Goal: Task Accomplishment & Management: Manage account settings

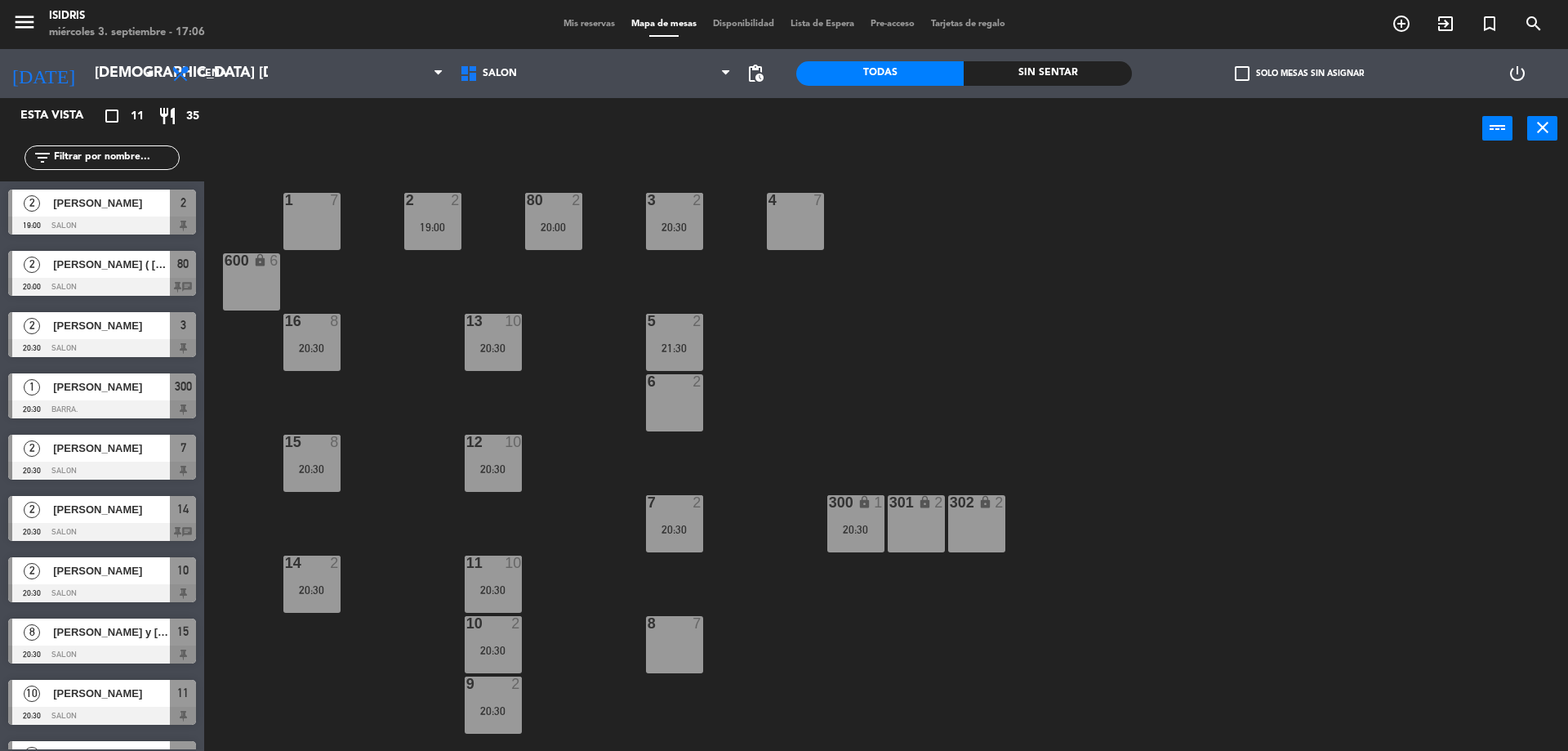
scroll to position [106, 0]
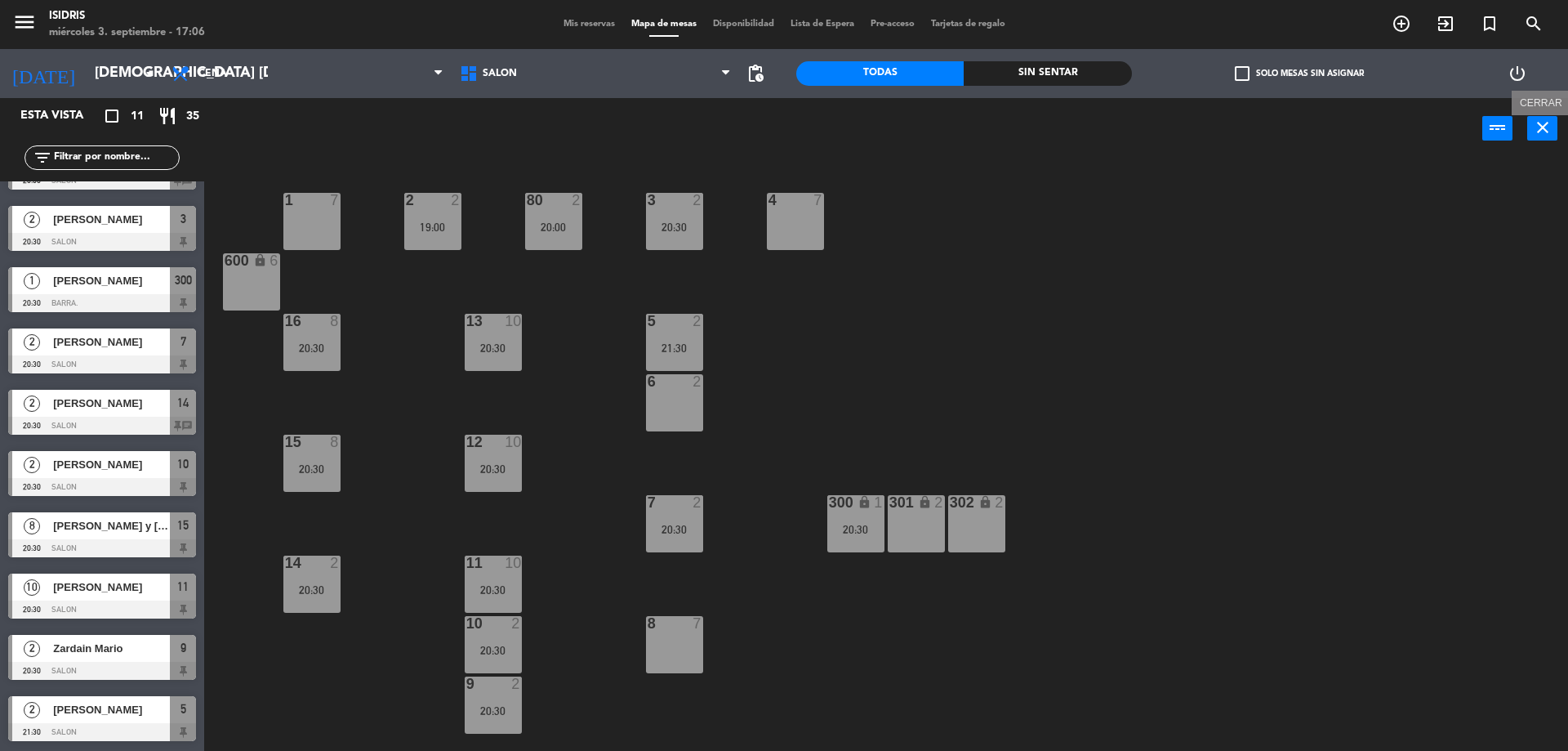
click at [1550, 130] on icon "close" at bounding box center [1543, 127] width 20 height 20
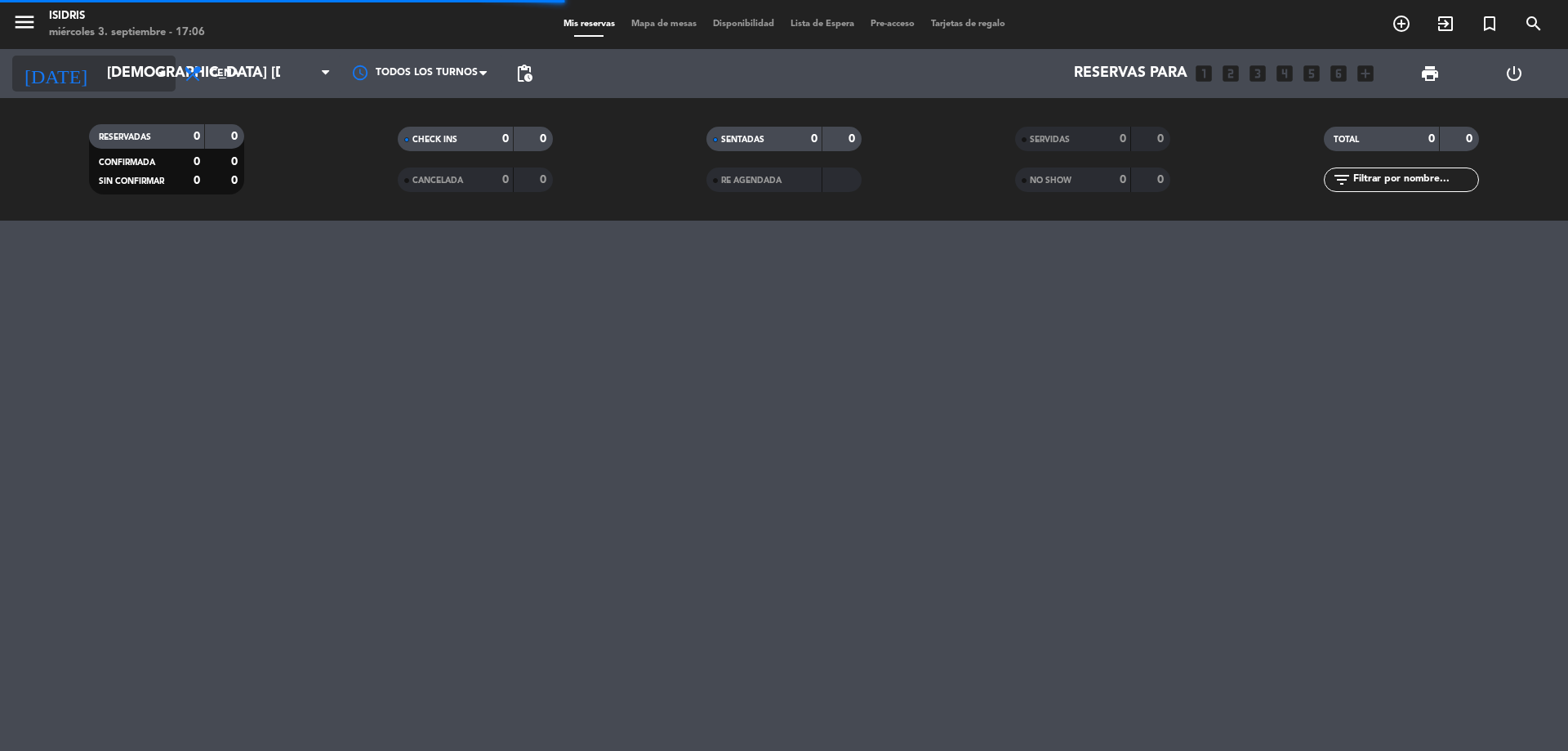
click at [120, 82] on input "[DEMOGRAPHIC_DATA] [DATE]" at bounding box center [193, 73] width 189 height 33
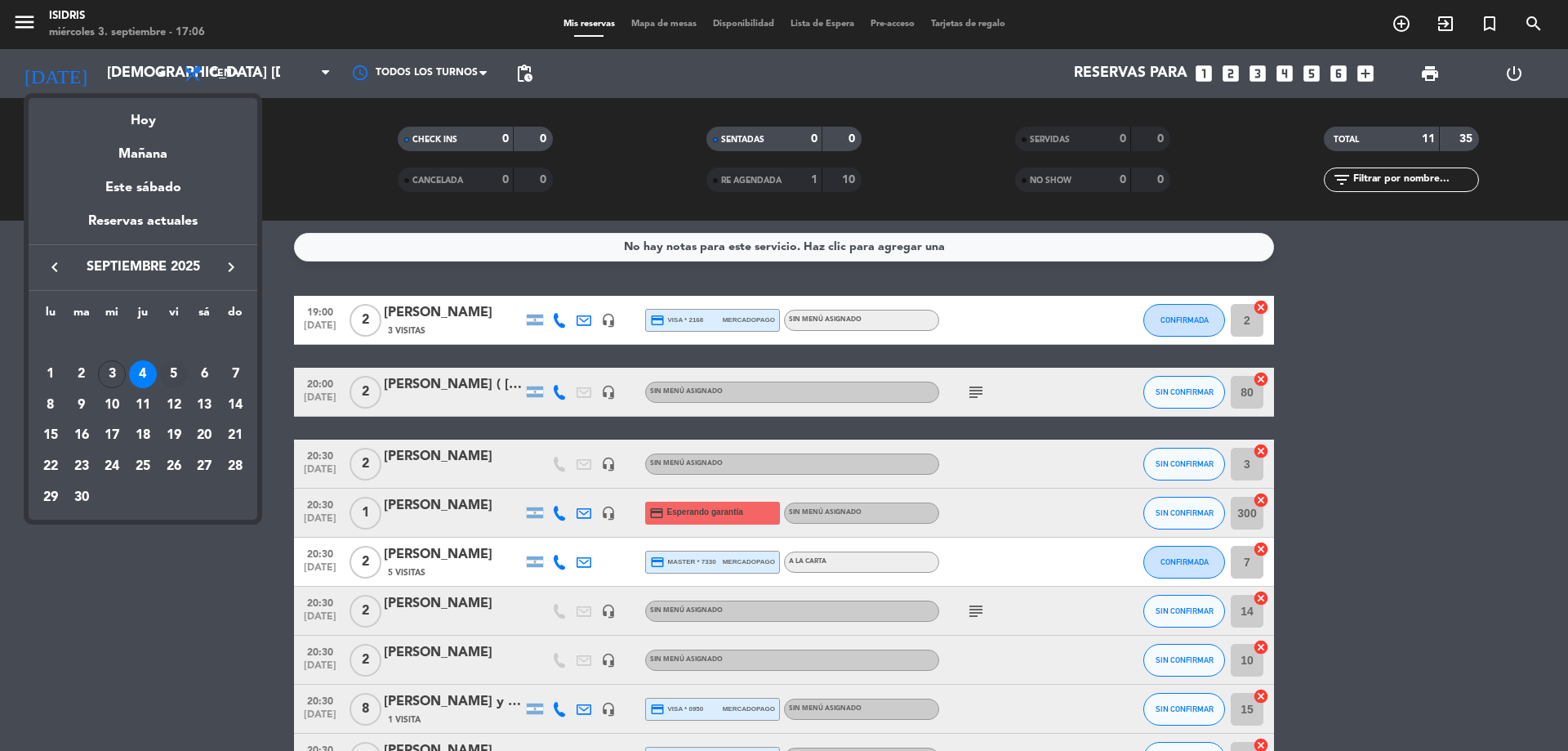
click at [165, 371] on div "5" at bounding box center [174, 373] width 28 height 28
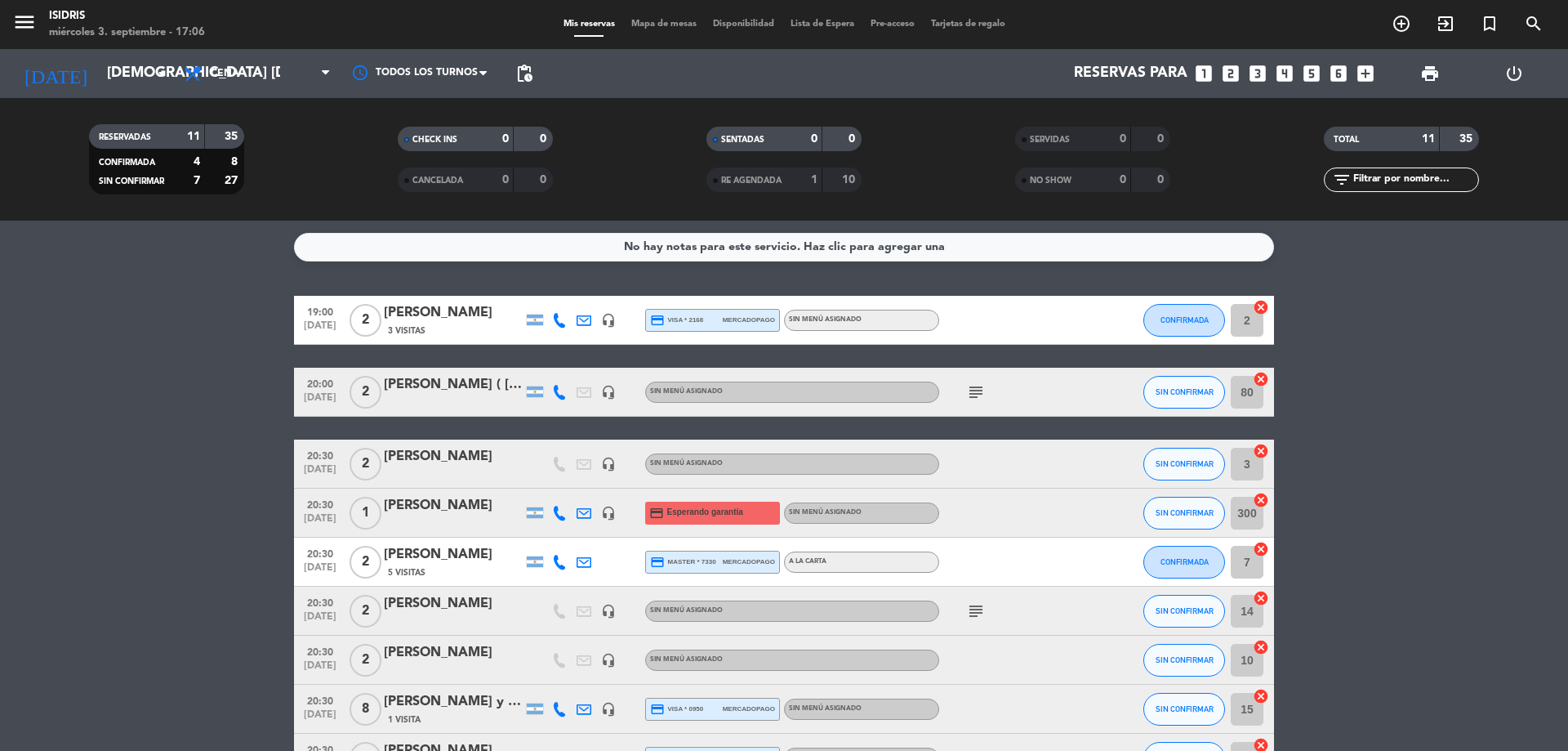
type input "vie. [DATE]"
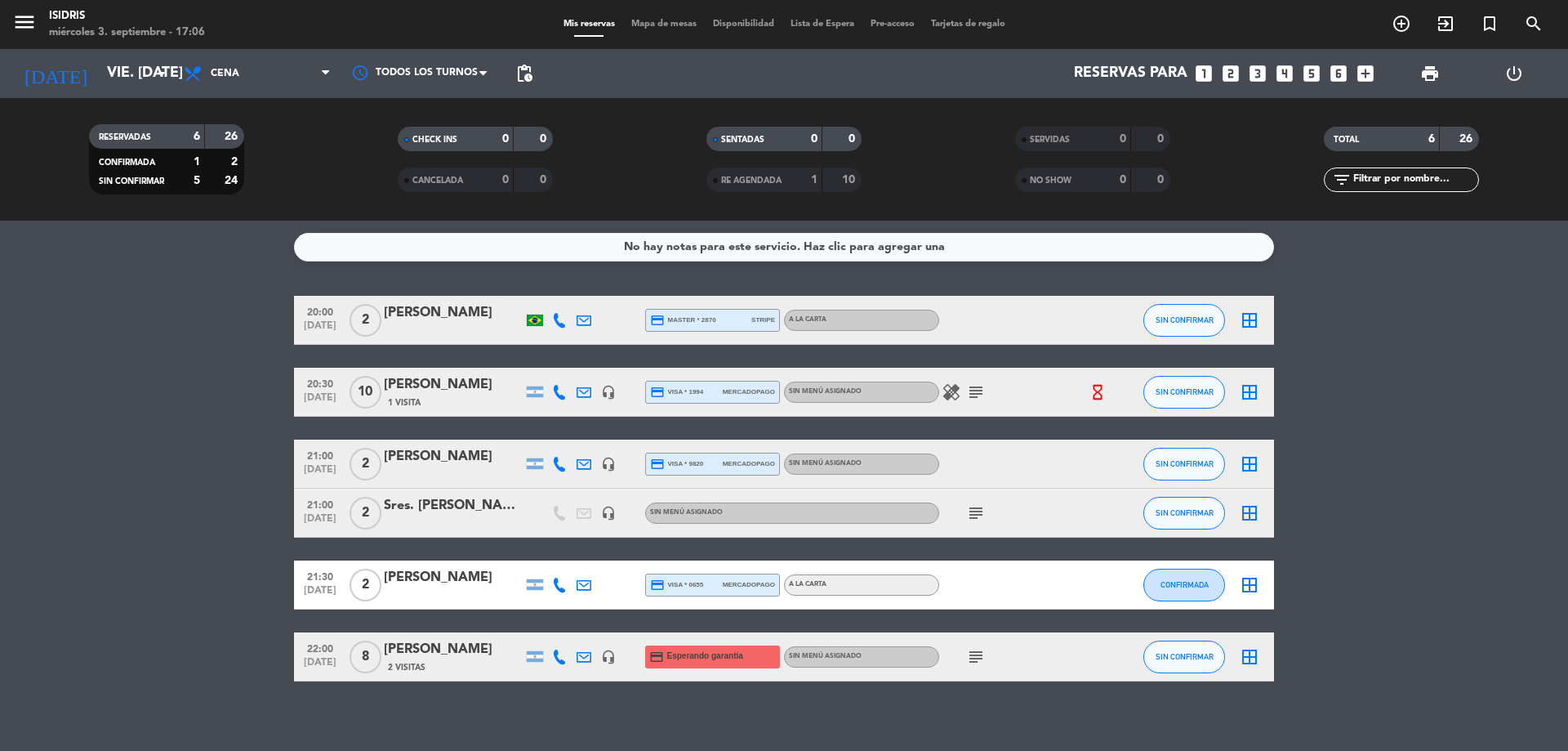
click at [680, 23] on span "Mapa de mesas" at bounding box center [664, 24] width 81 height 9
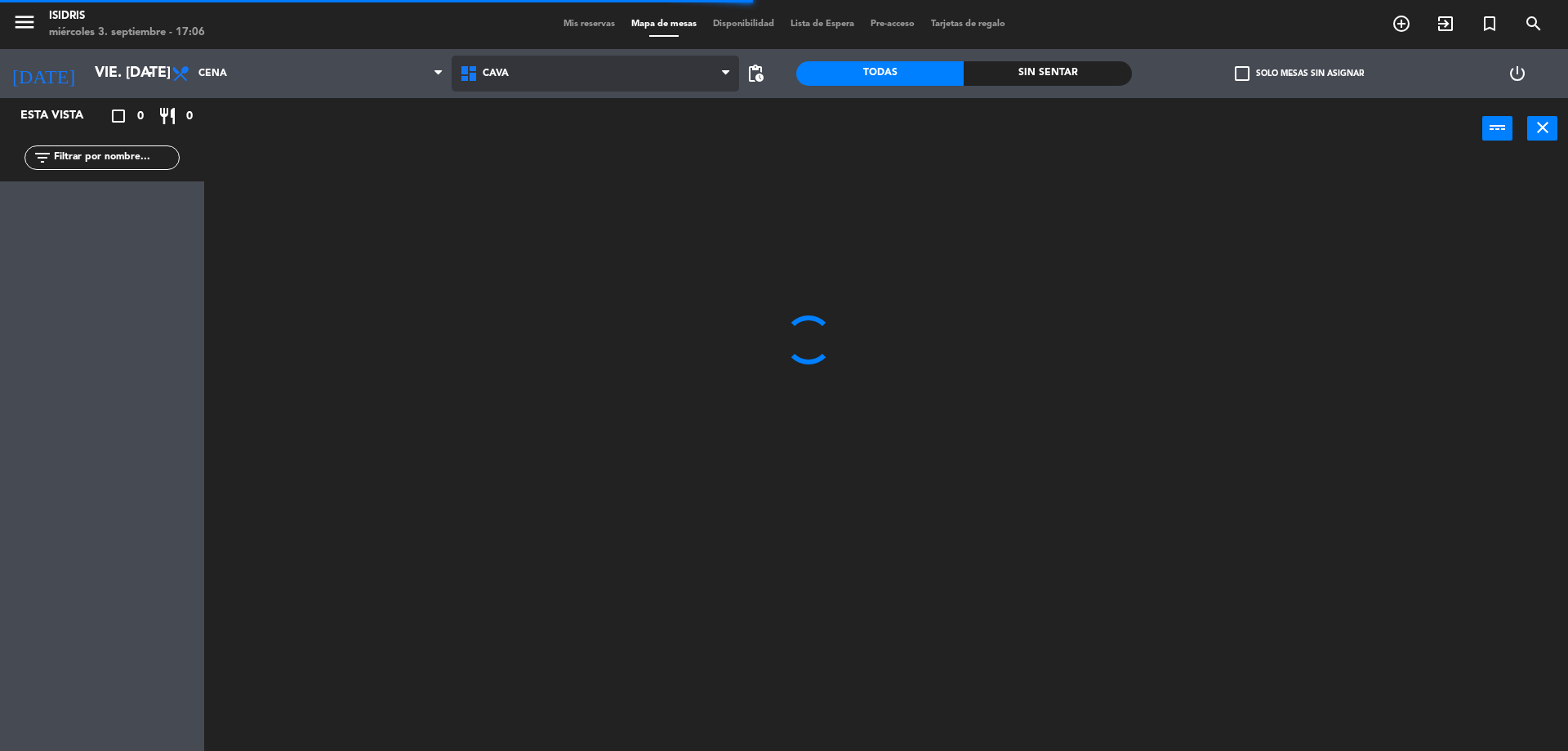
click at [588, 61] on span "CAVA" at bounding box center [596, 73] width 288 height 36
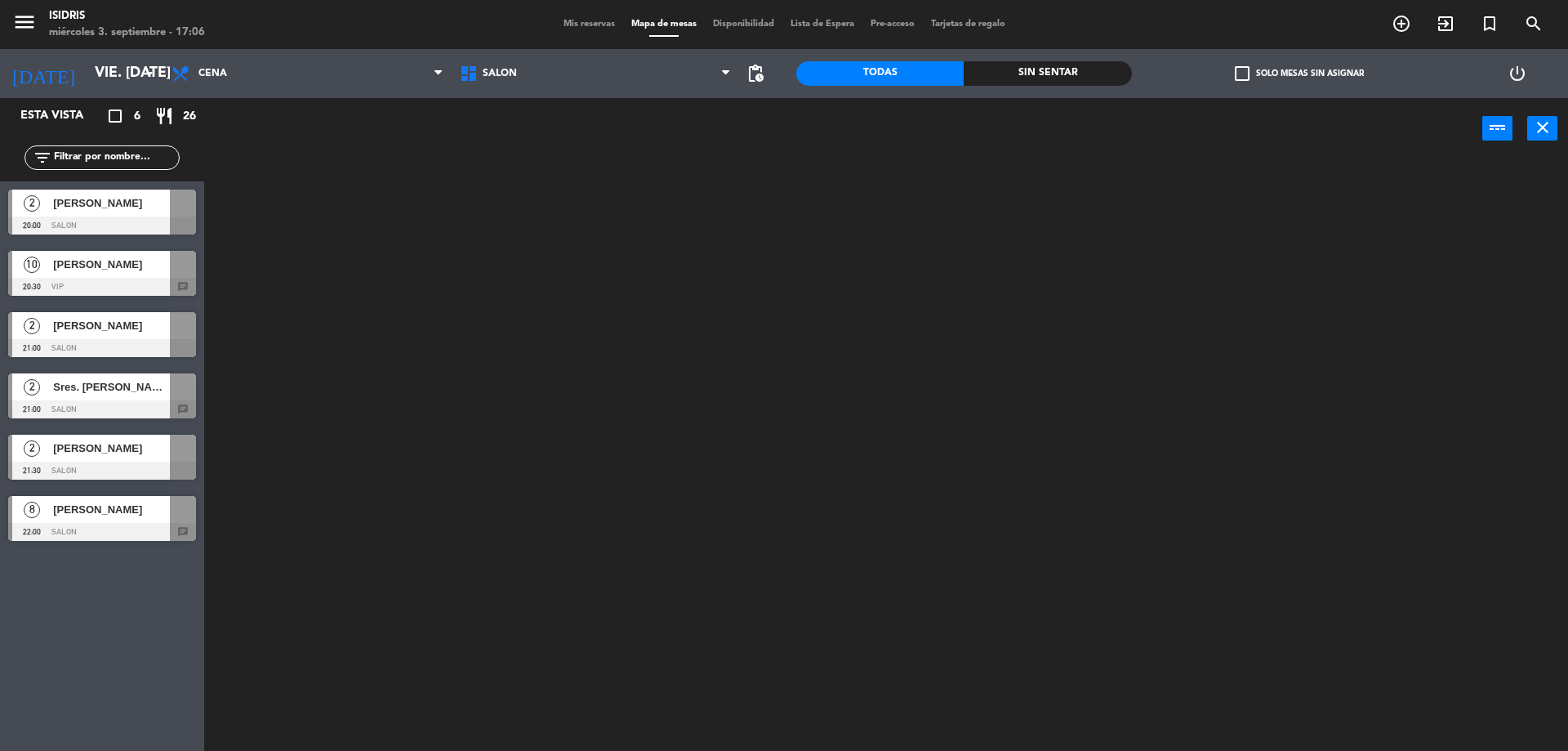
click at [578, 168] on ng-component "menu isidris miércoles 3. septiembre - 17:06 Mis reservas Mapa de mesas Disponi…" at bounding box center [784, 377] width 1568 height 754
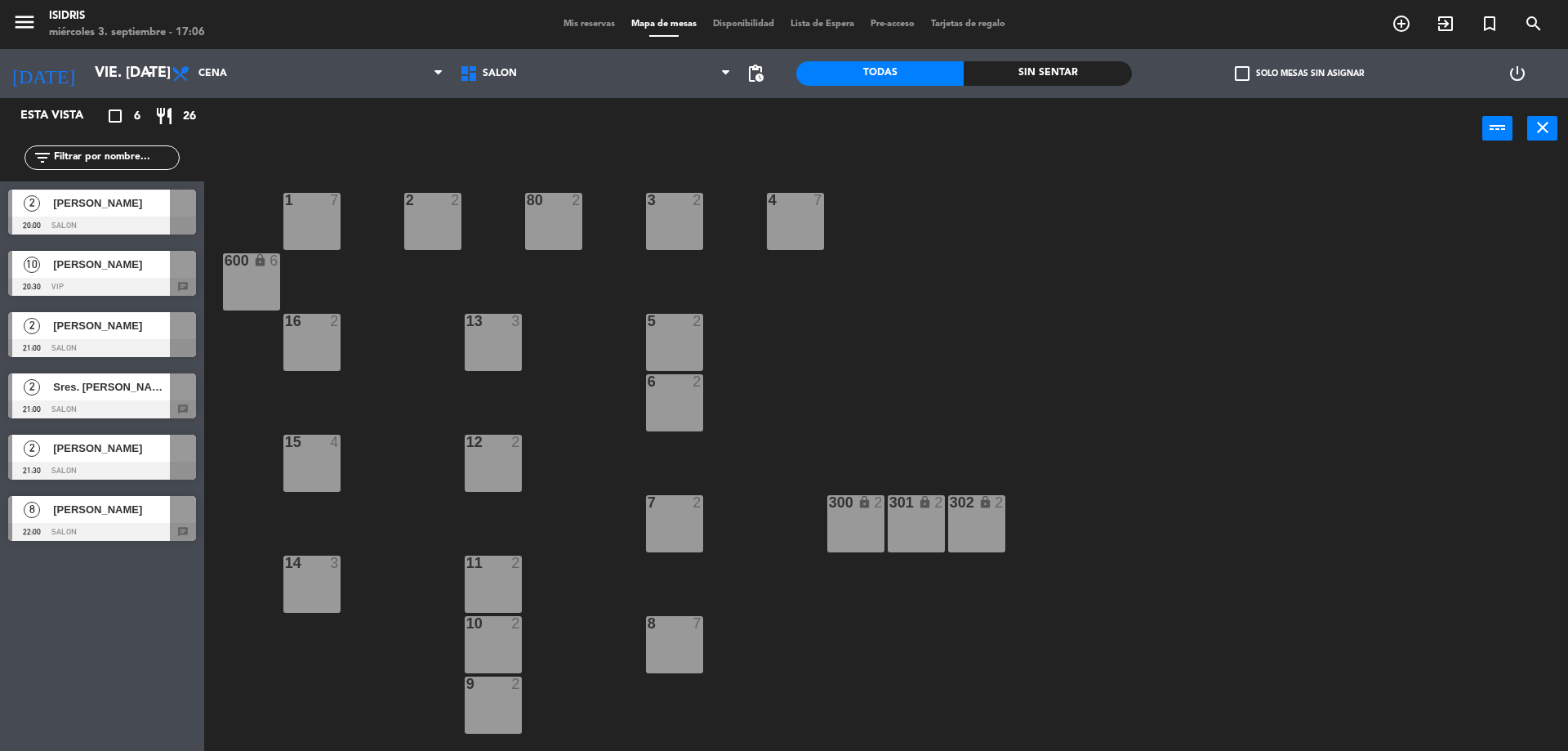
click at [123, 209] on span "[PERSON_NAME]" at bounding box center [112, 203] width 117 height 17
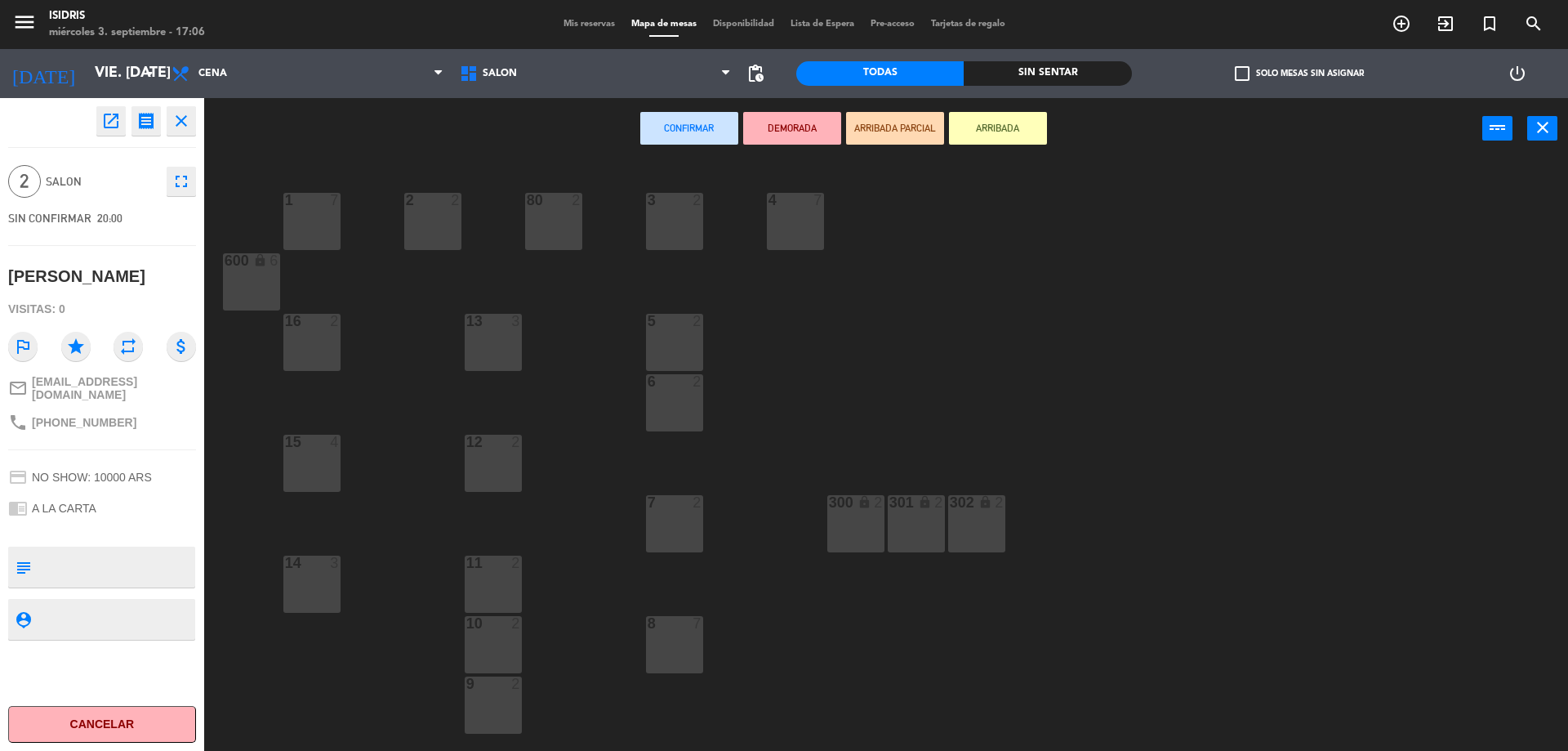
click at [437, 226] on div "2 2" at bounding box center [432, 221] width 57 height 57
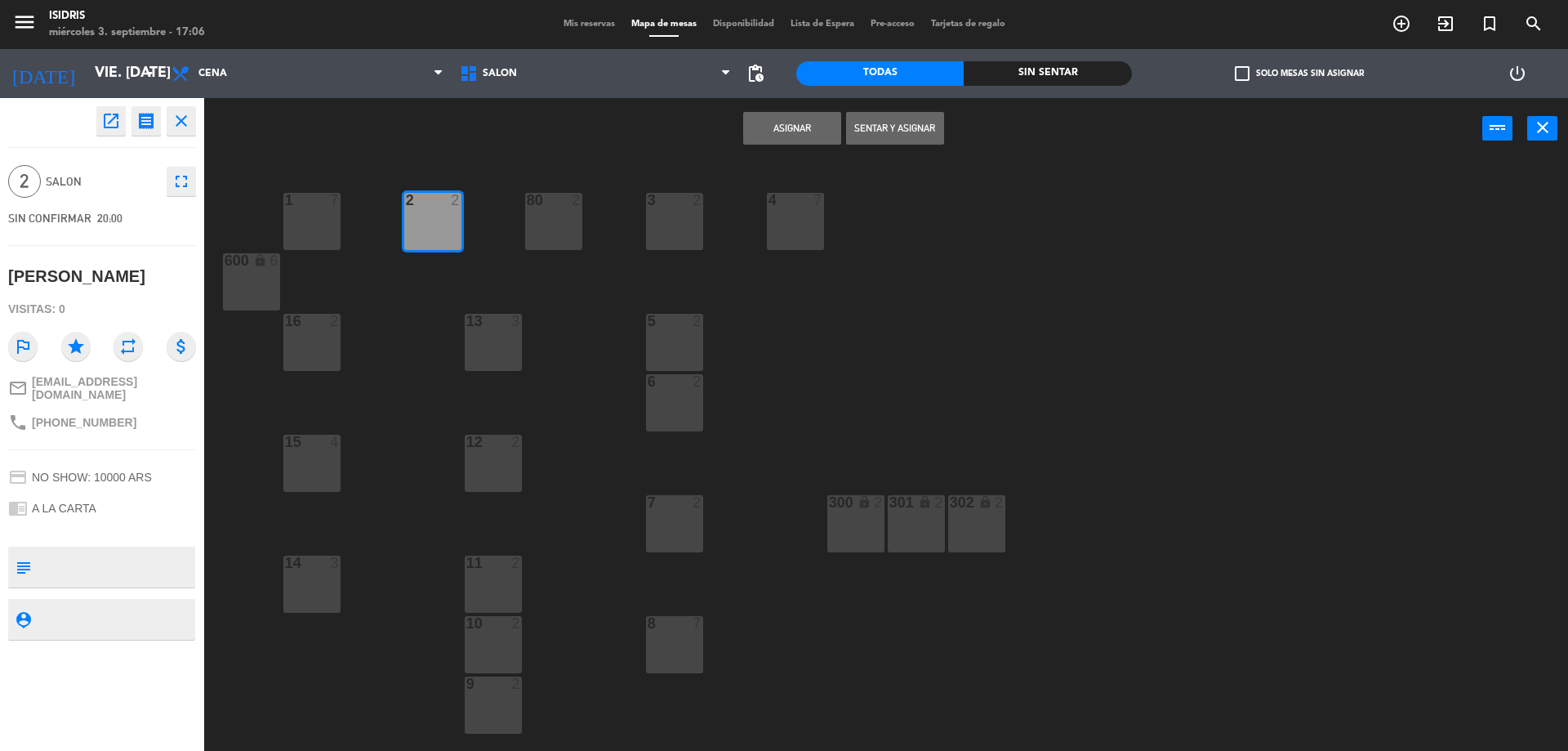
click at [821, 121] on button "Asignar" at bounding box center [792, 128] width 98 height 33
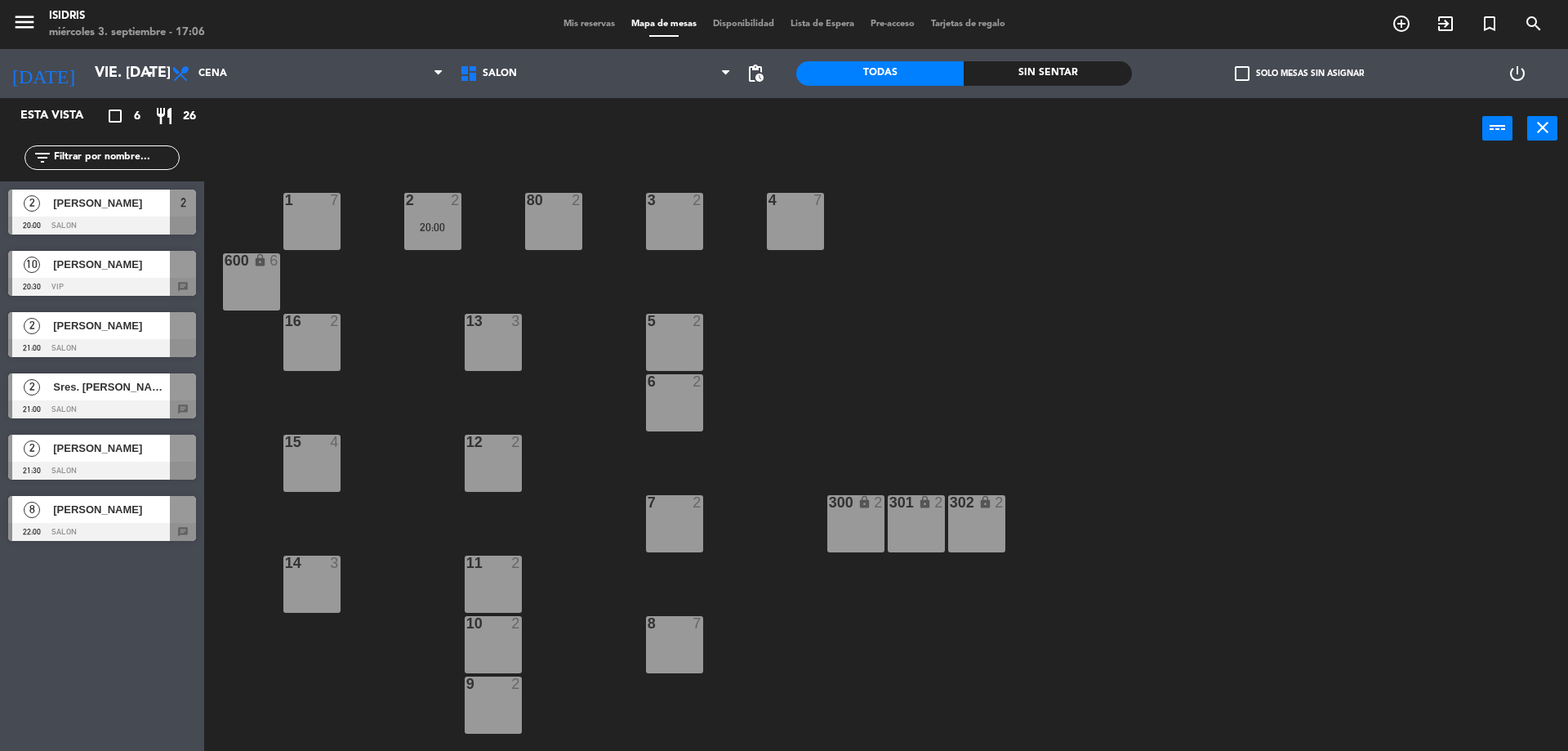
click at [109, 269] on div "10 [PERSON_NAME] 20:30 VIP chat" at bounding box center [102, 273] width 204 height 61
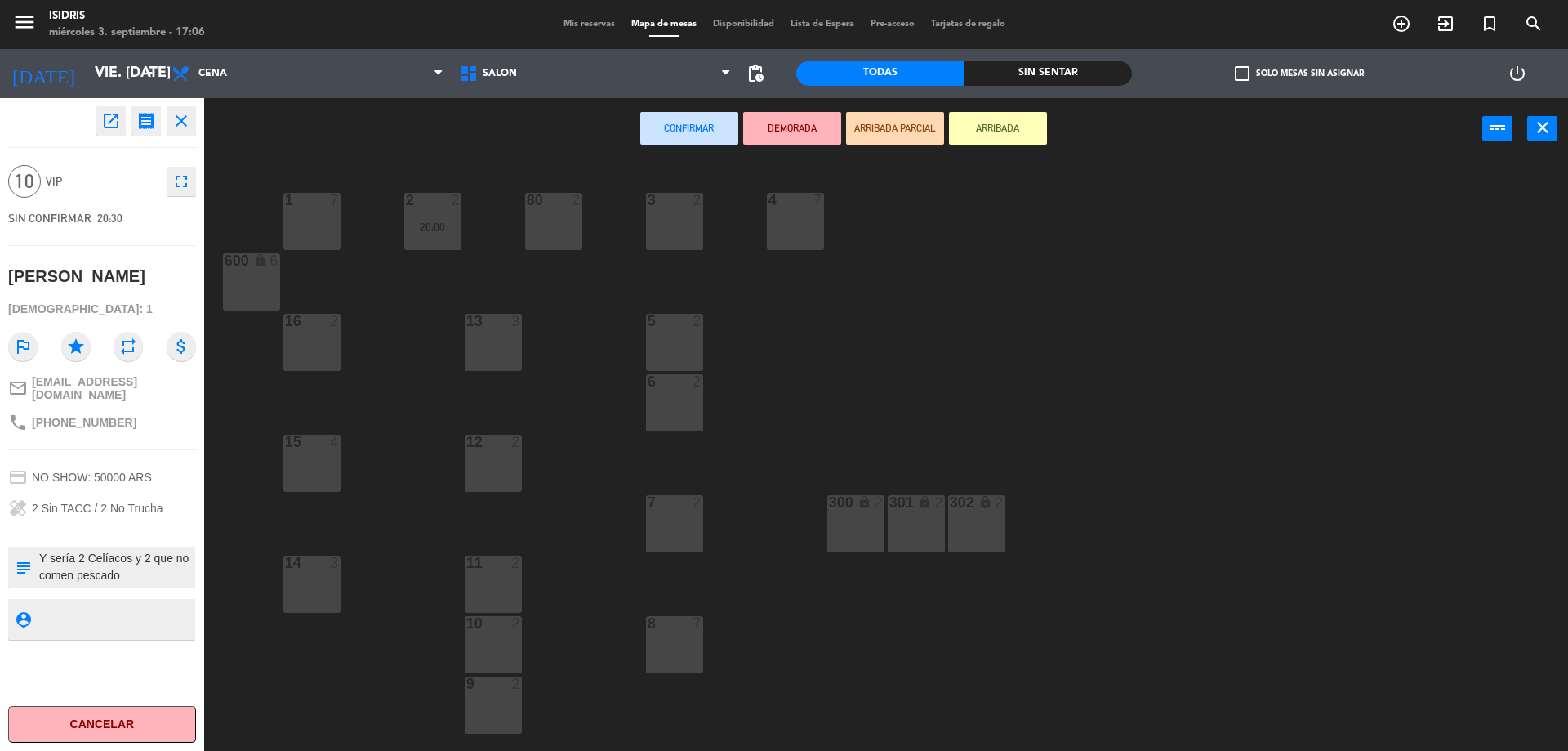
click at [491, 338] on div "13 3" at bounding box center [493, 342] width 57 height 57
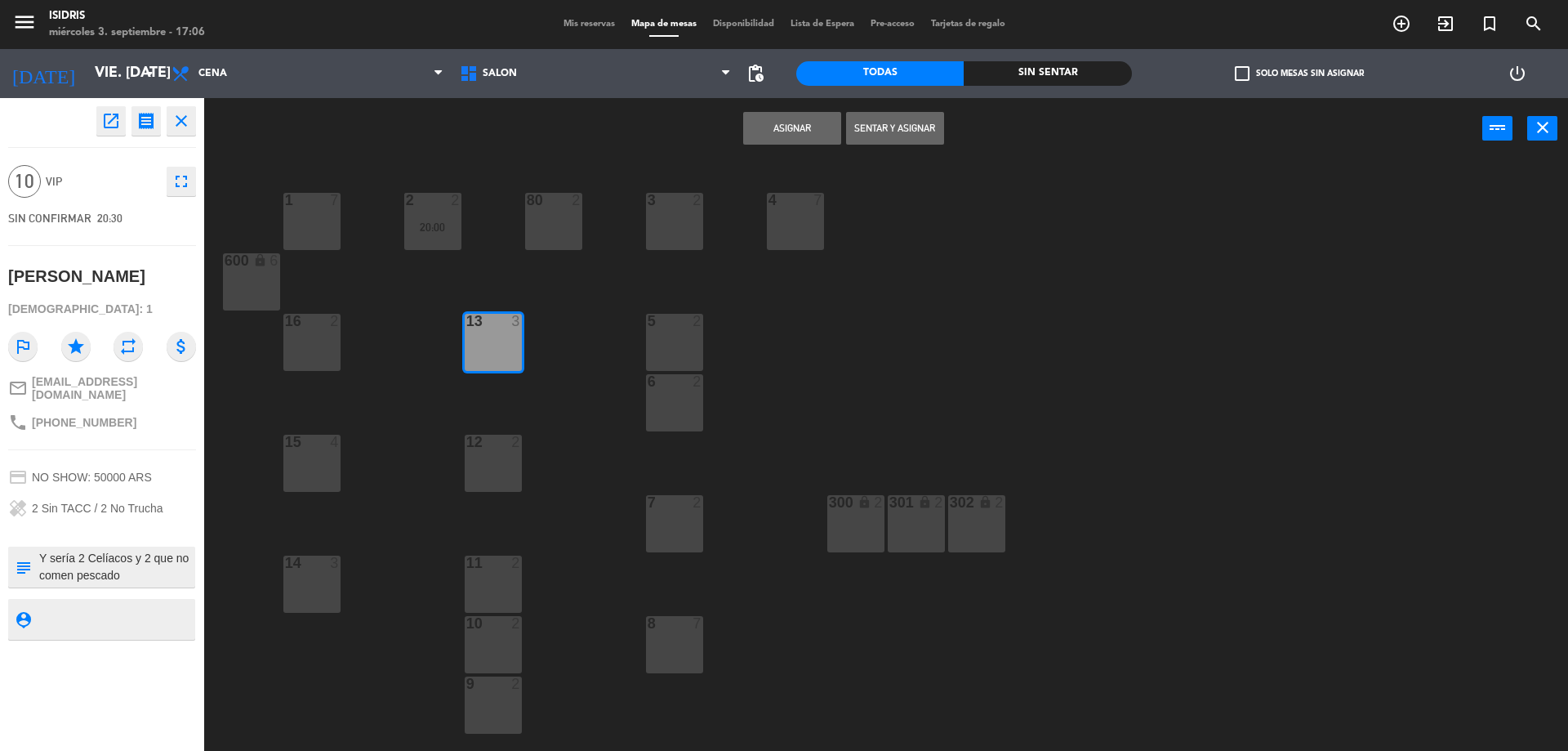
click at [491, 457] on div "12 2" at bounding box center [493, 462] width 57 height 57
click at [504, 578] on div "11 2" at bounding box center [493, 584] width 57 height 57
click at [500, 646] on div "10 2" at bounding box center [493, 644] width 57 height 57
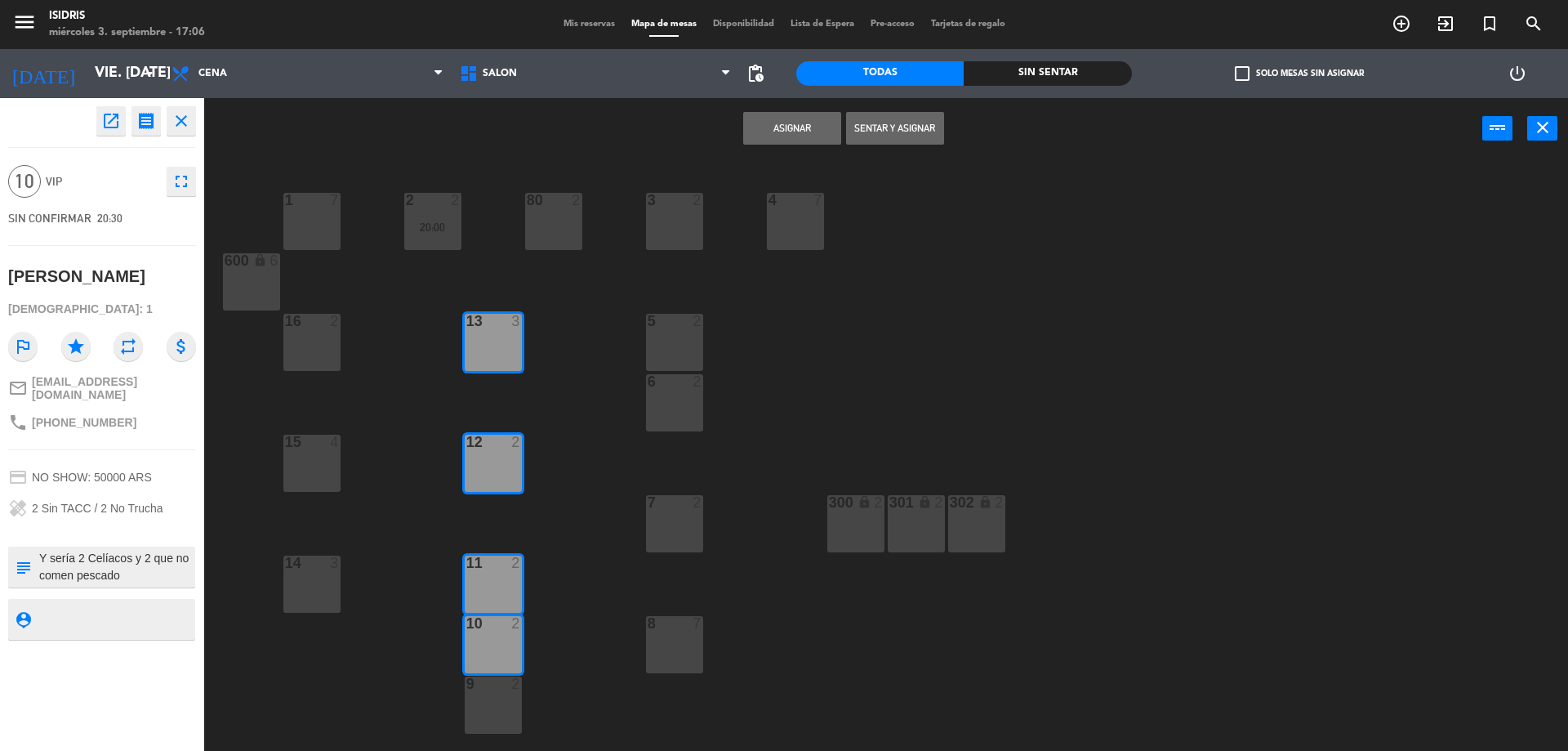
click at [498, 649] on div "10 2" at bounding box center [493, 644] width 57 height 57
click at [786, 116] on button "Asignar" at bounding box center [792, 128] width 98 height 33
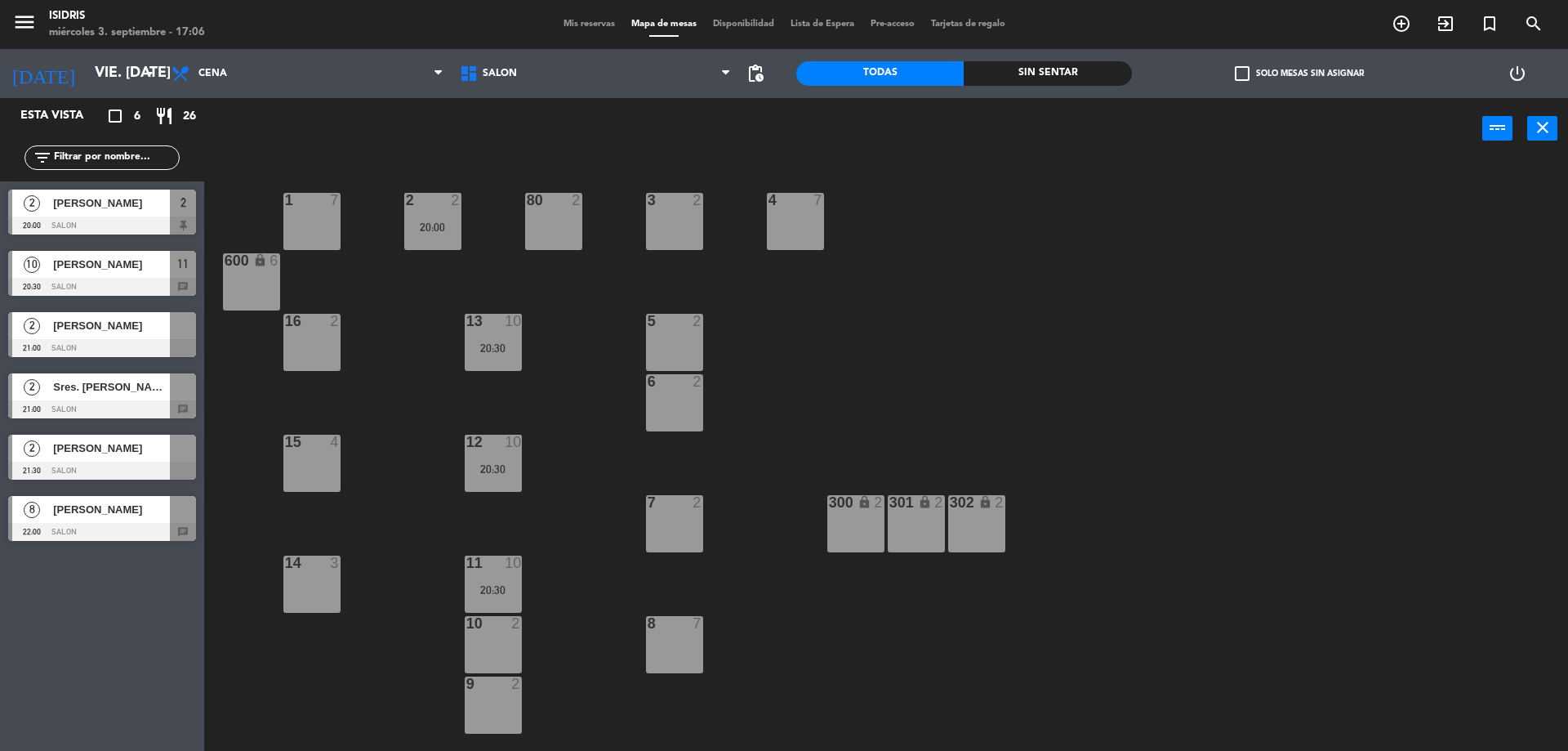
click at [111, 326] on div "2 [PERSON_NAME] 21:00 SALON" at bounding box center [102, 334] width 204 height 61
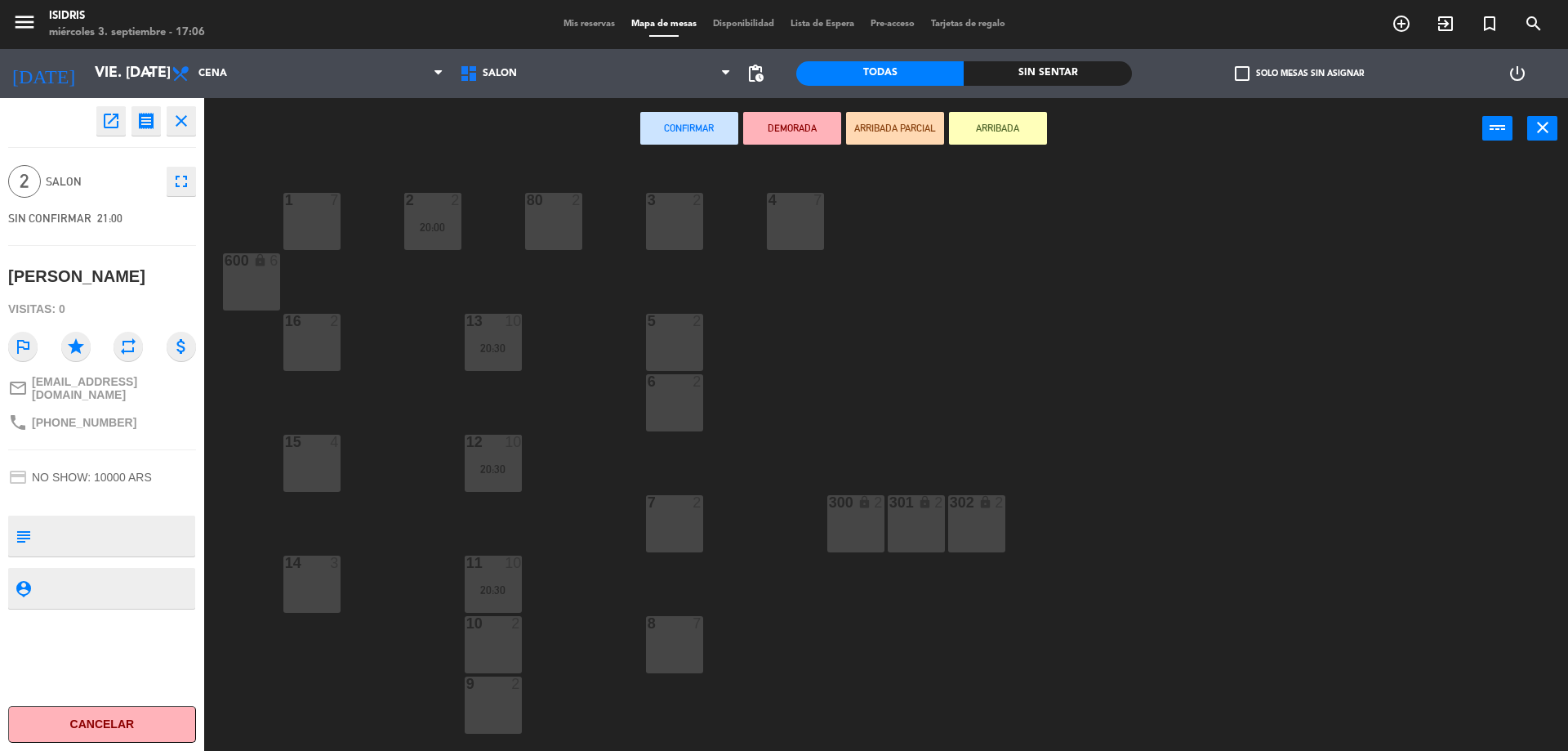
click at [551, 212] on div "80 2" at bounding box center [553, 221] width 57 height 57
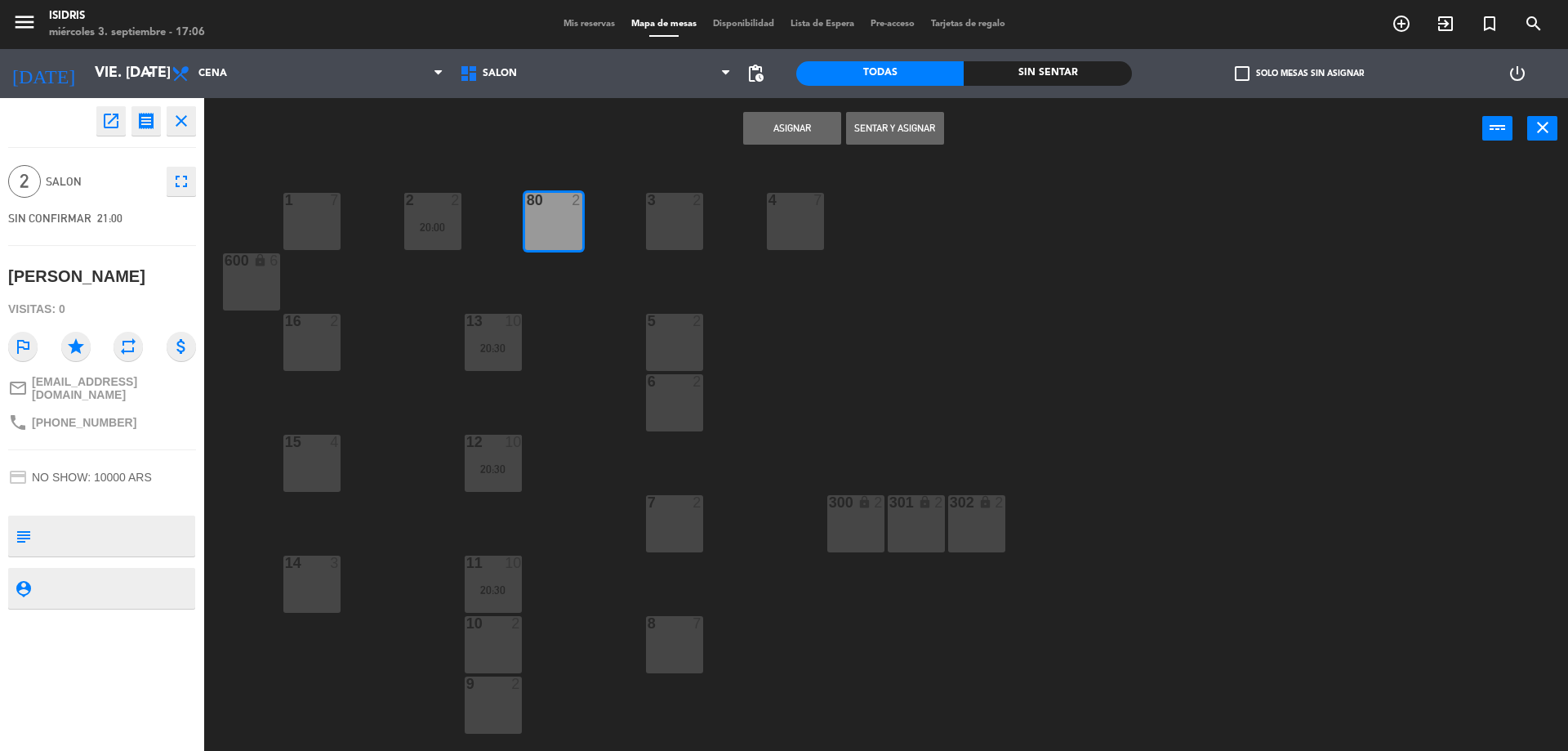
click at [784, 114] on button "Asignar" at bounding box center [792, 128] width 98 height 33
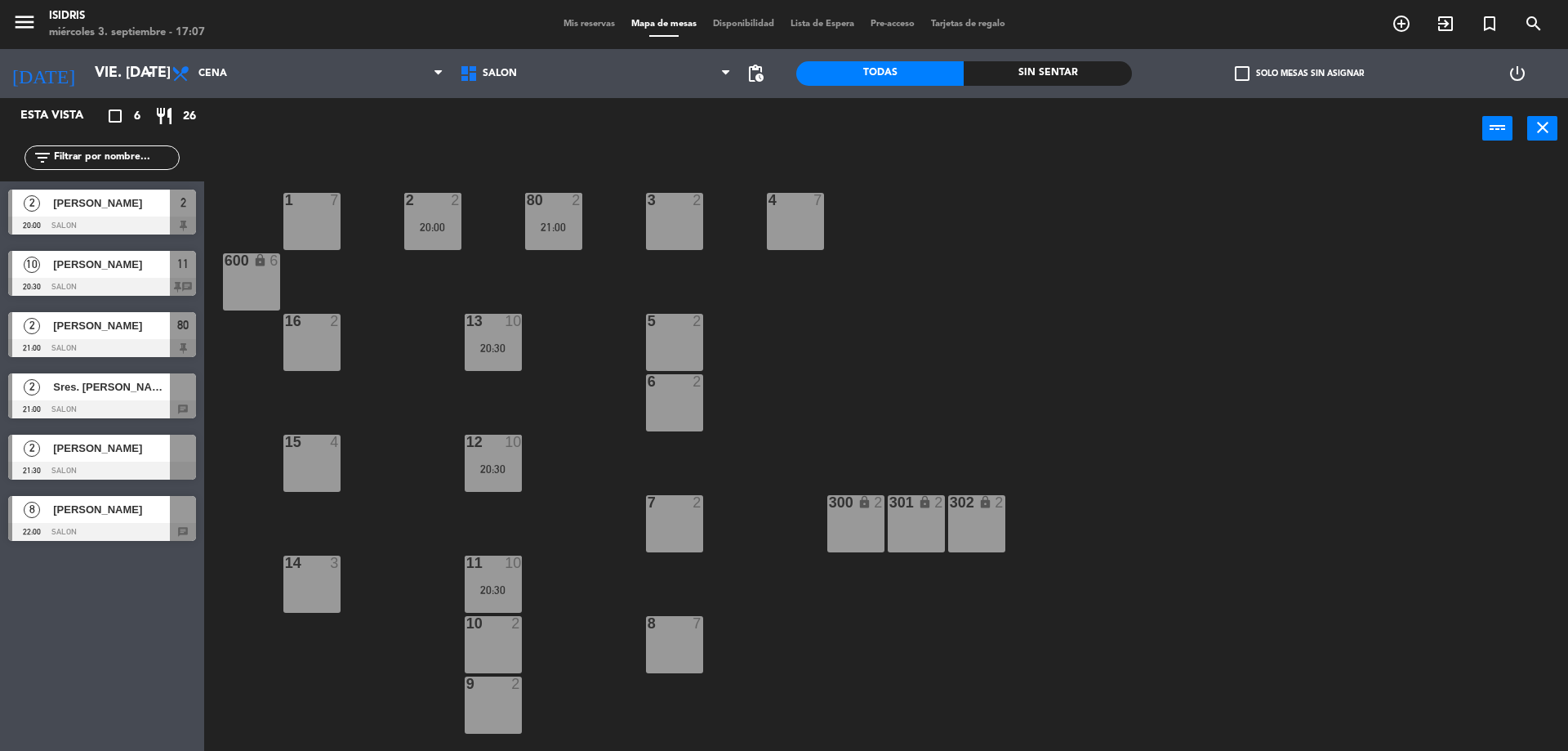
click at [708, 245] on div "1 7 2 2 20:00 3 2 4 7 80 2 21:00 600 lock 6 5 2 13 10 20:30 16 2 6 2 12 10 20:3…" at bounding box center [893, 459] width 1348 height 591
click at [698, 243] on div "3 2" at bounding box center [674, 221] width 57 height 57
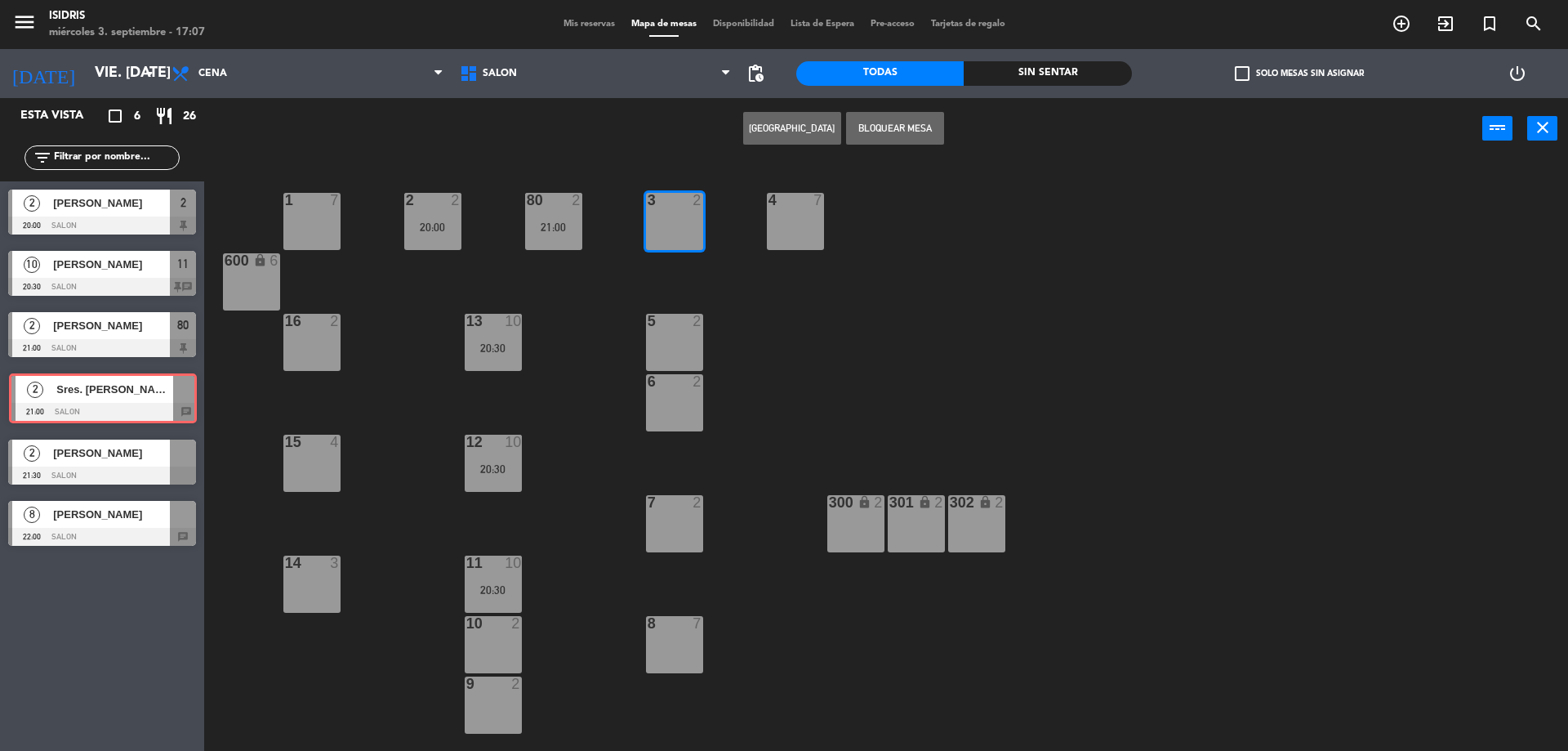
click at [92, 397] on div "2 Sres. [PERSON_NAME] & [PERSON_NAME] de L2A 21:00 SALON chat 2 Sres. [PERSON_N…" at bounding box center [102, 398] width 204 height 66
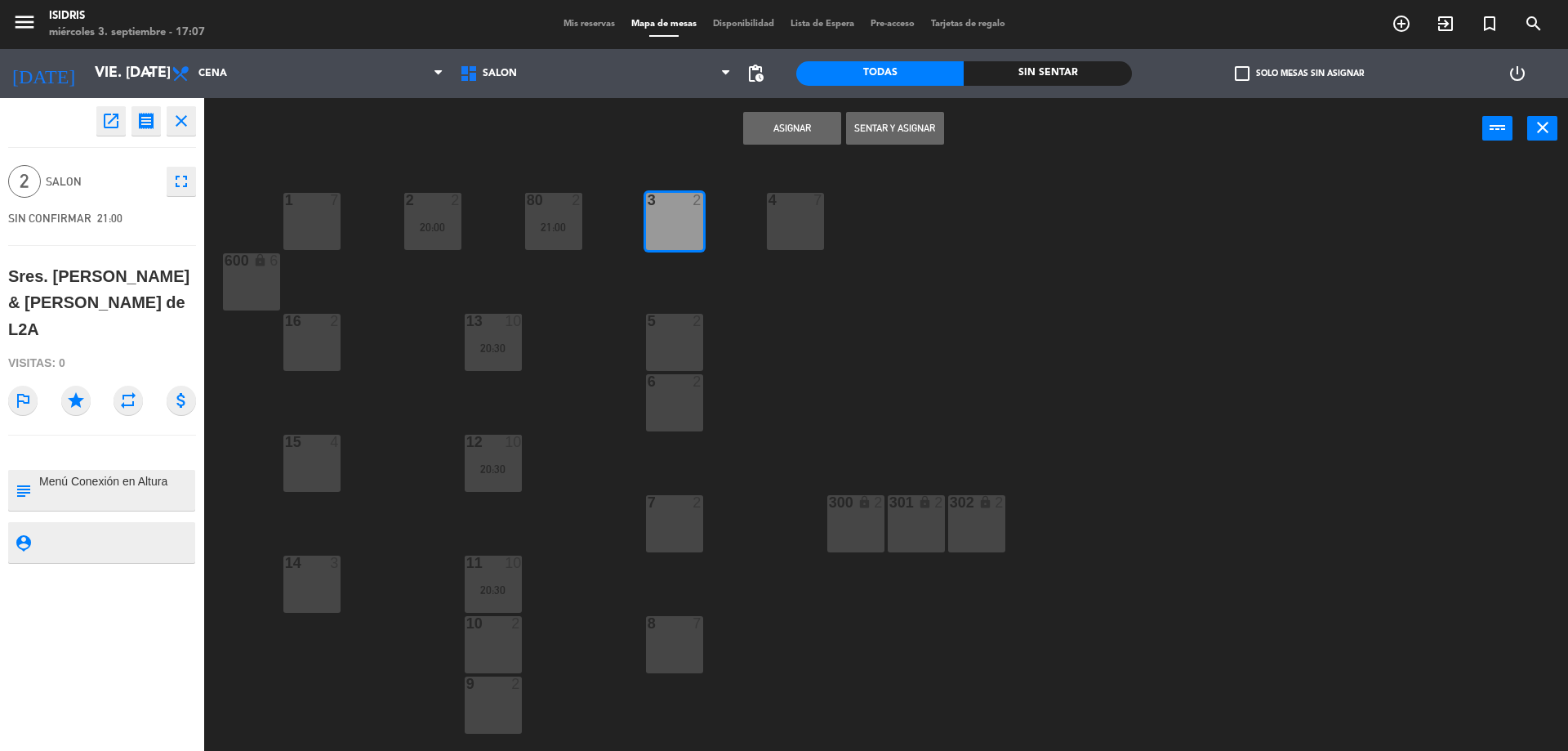
click at [796, 132] on button "Asignar" at bounding box center [792, 128] width 98 height 33
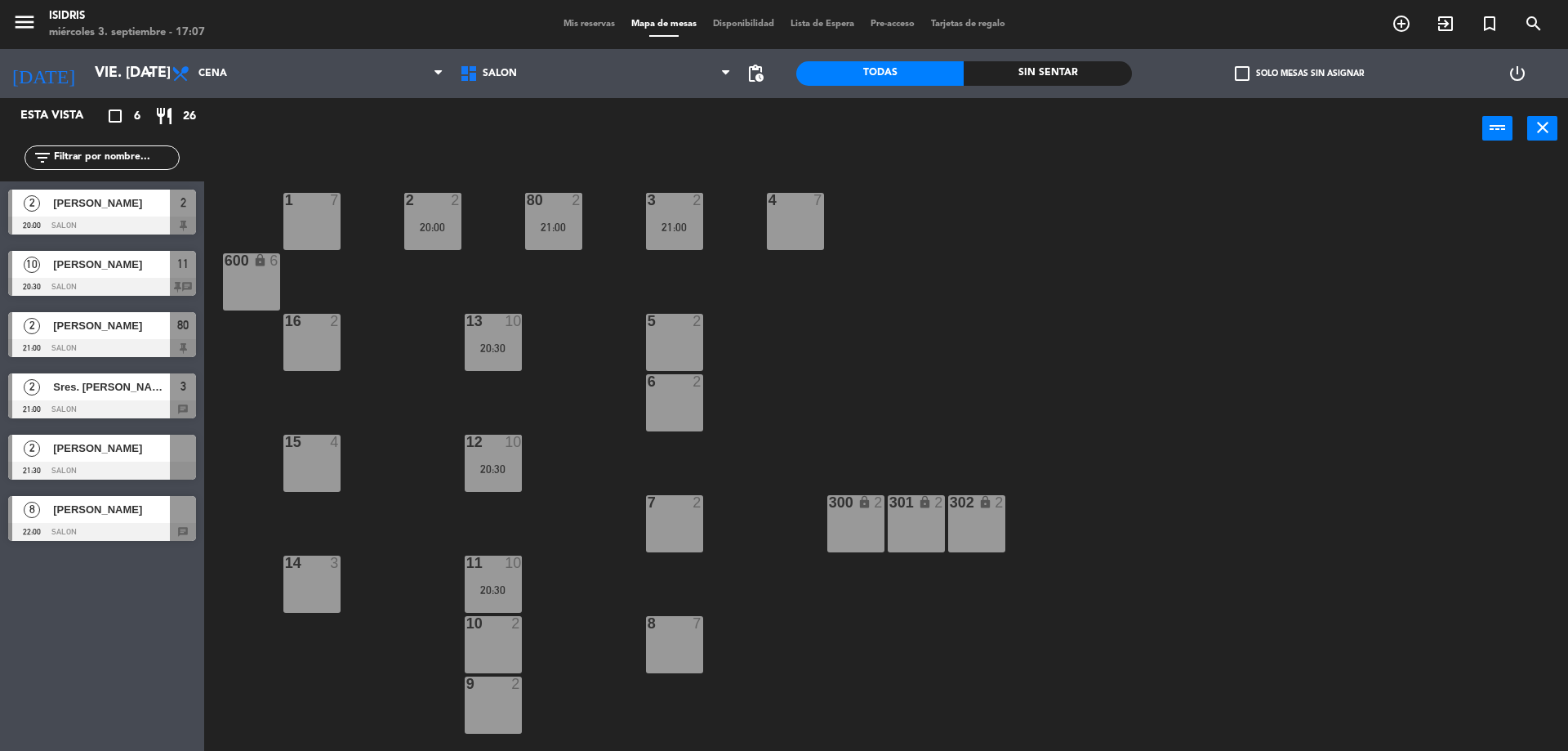
click at [132, 456] on span "[PERSON_NAME]" at bounding box center [112, 448] width 117 height 17
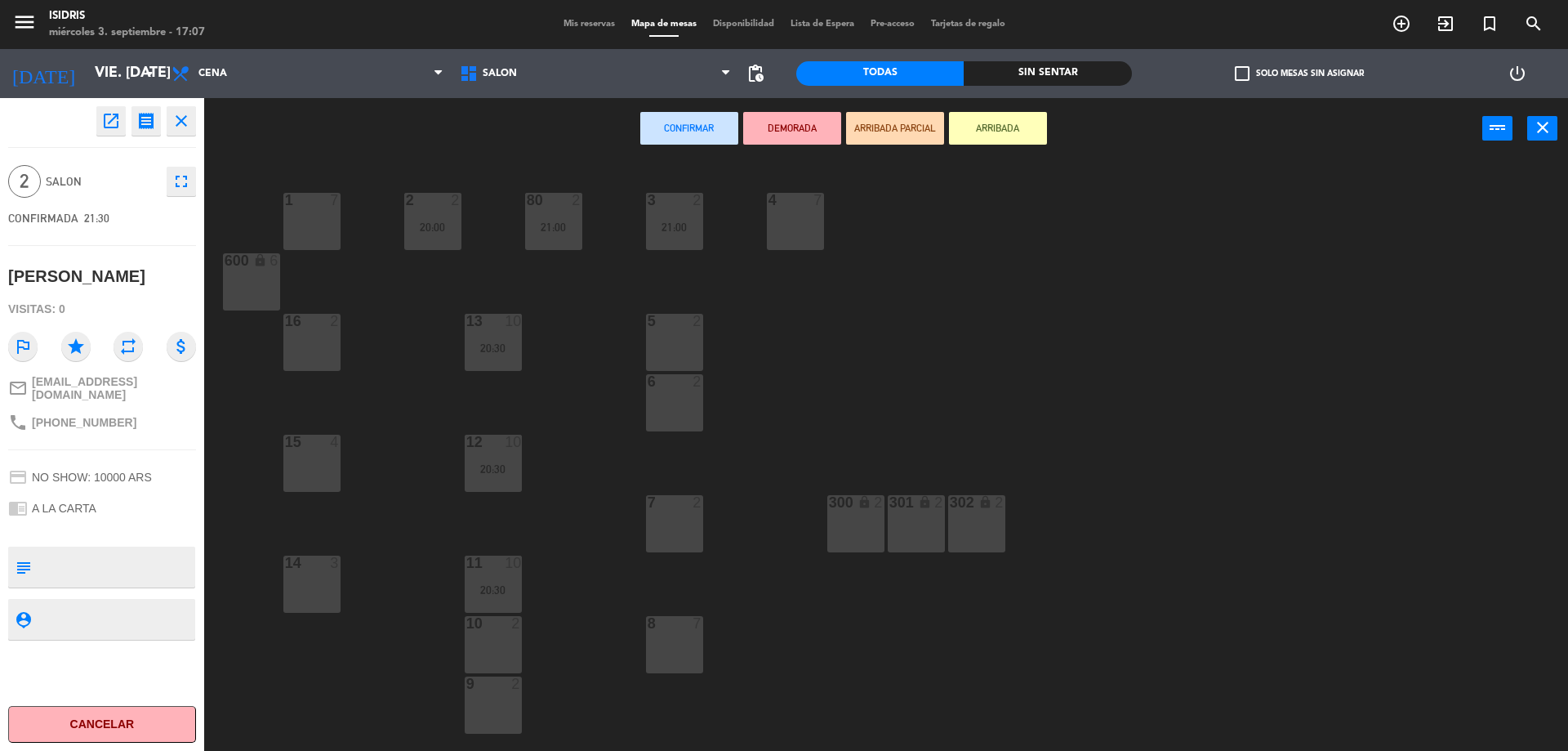
click at [691, 524] on div "7 2" at bounding box center [674, 523] width 57 height 57
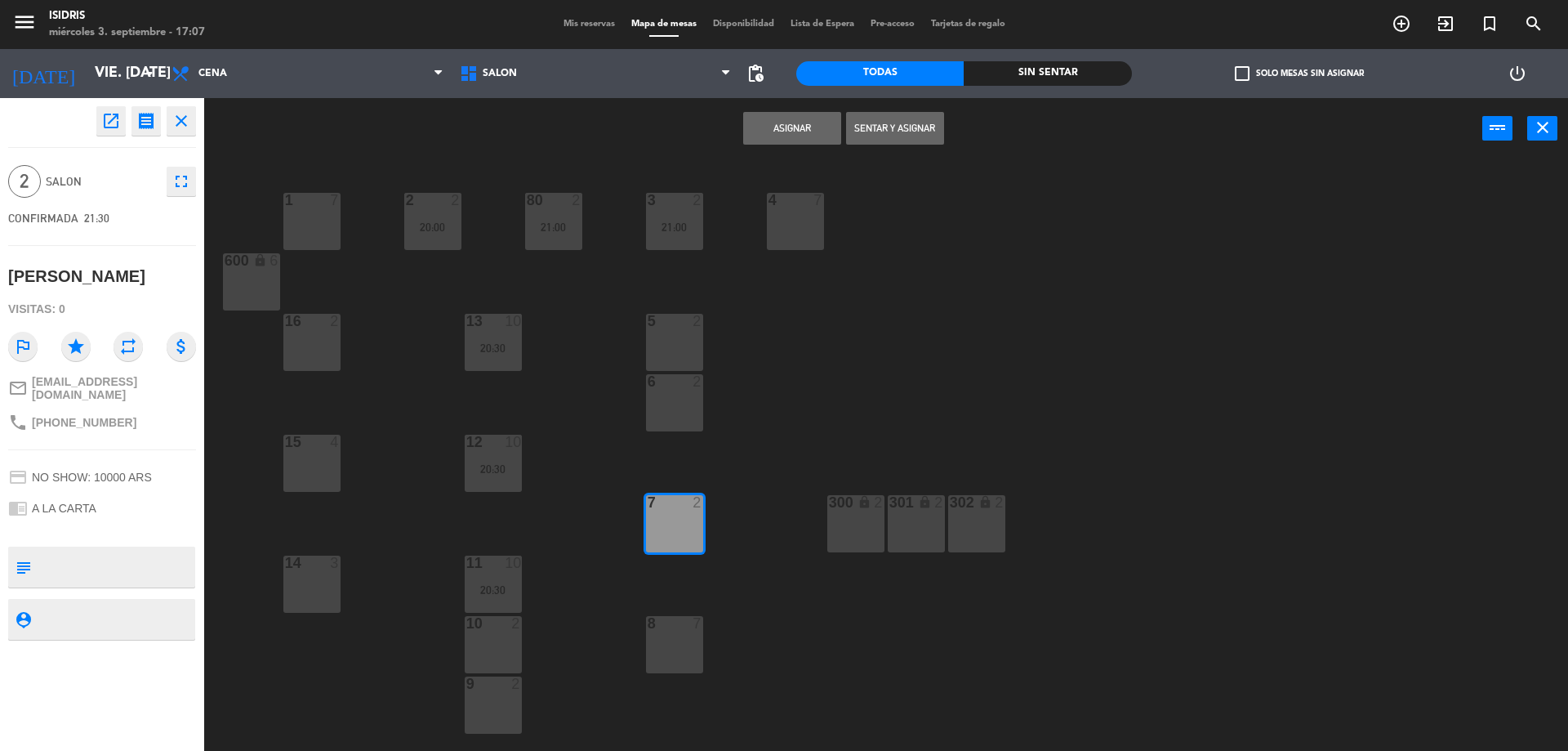
click at [809, 135] on button "Asignar" at bounding box center [792, 128] width 98 height 33
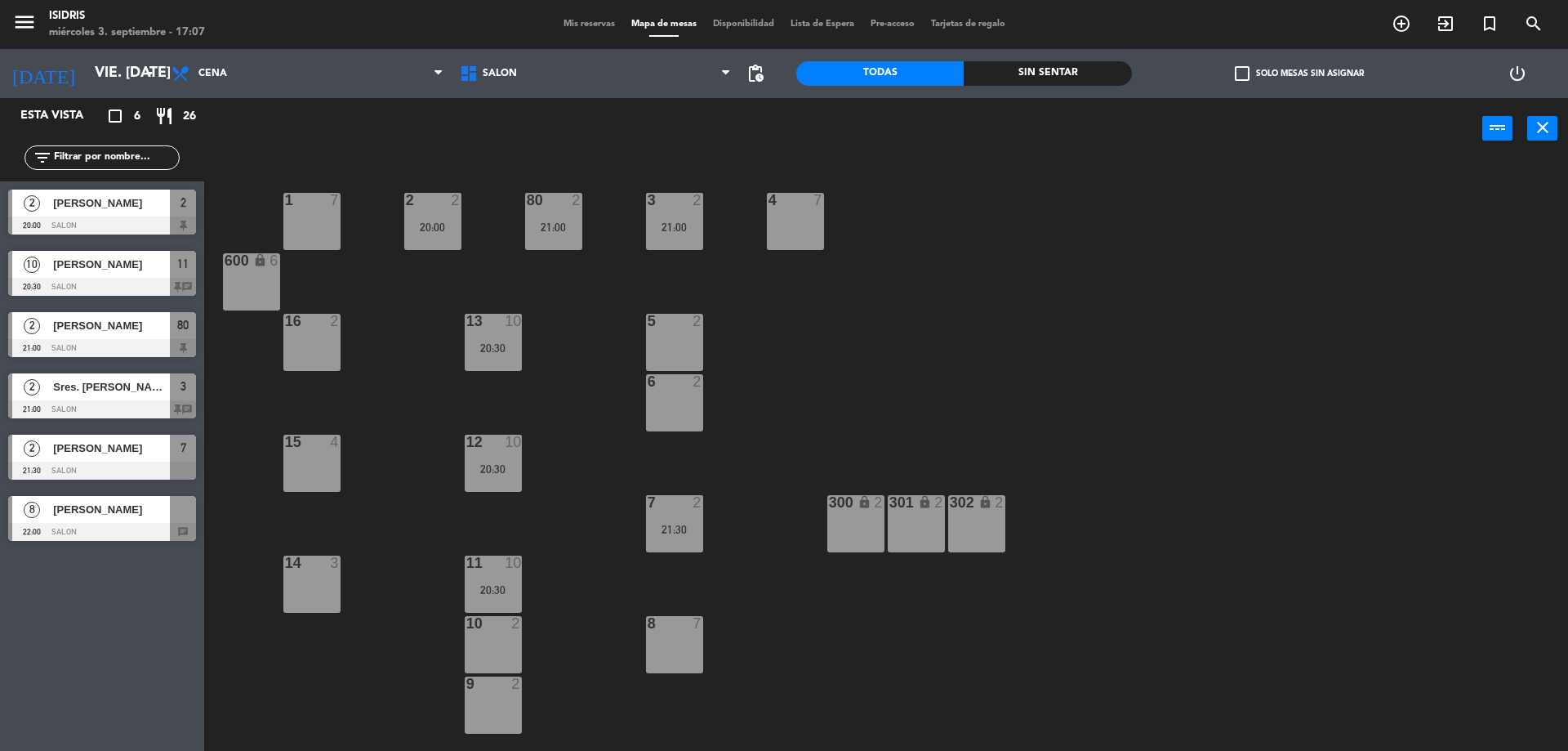
click at [147, 514] on span "[PERSON_NAME]" at bounding box center [112, 509] width 117 height 17
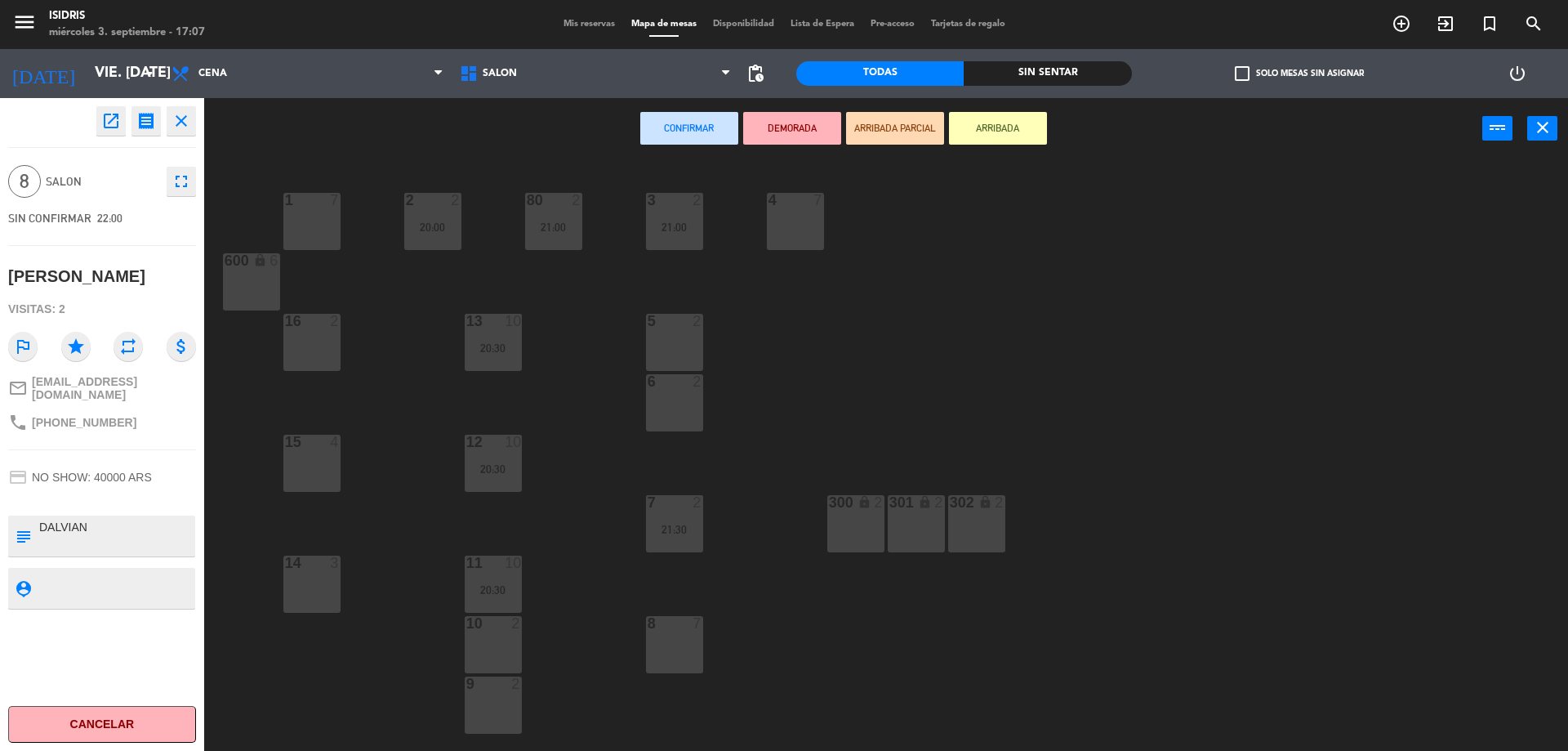
click at [314, 347] on div "16 2" at bounding box center [311, 342] width 57 height 57
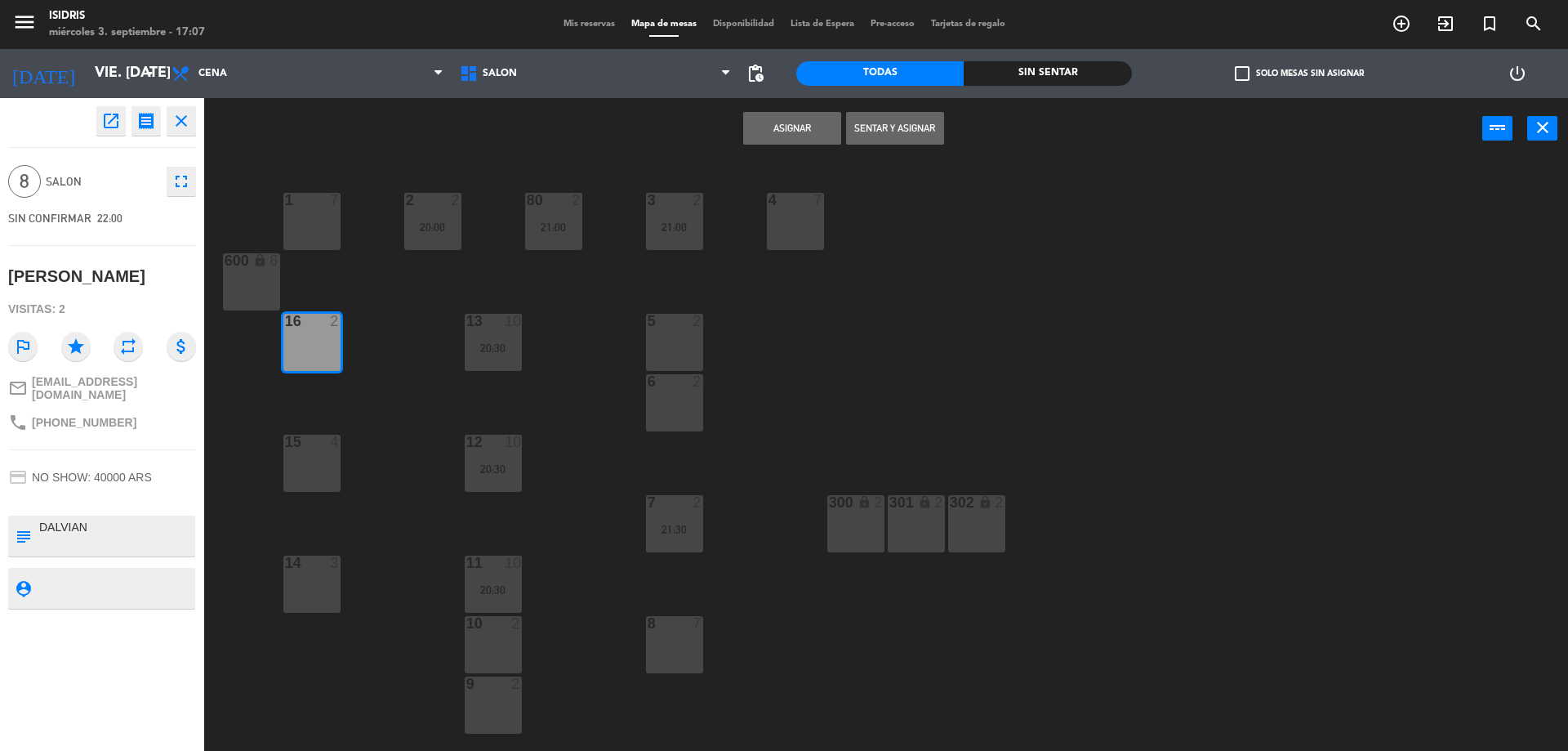
click at [306, 442] on div at bounding box center [311, 441] width 27 height 14
click at [778, 132] on button "Asignar" at bounding box center [792, 128] width 98 height 33
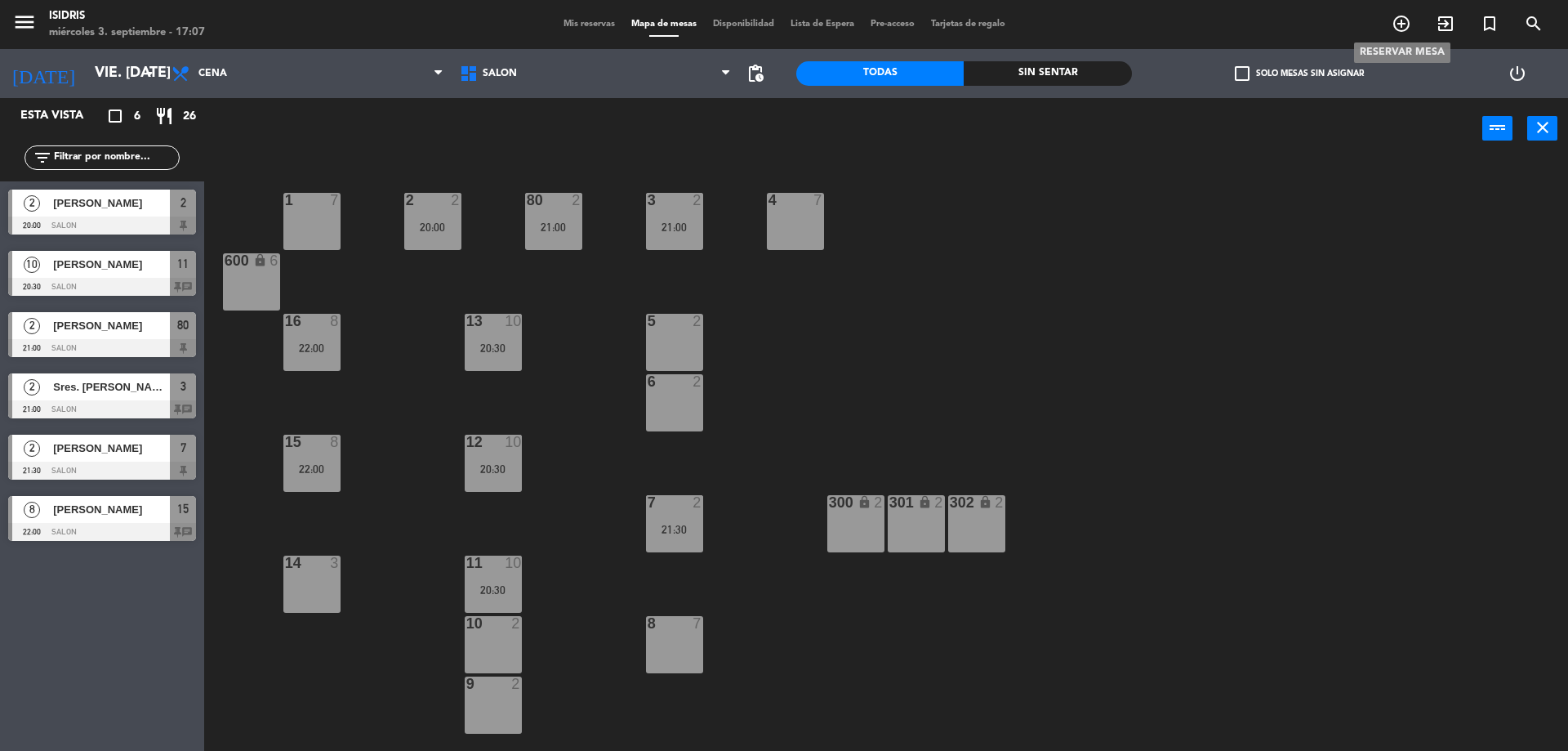
click at [1414, 16] on span "add_circle_outline" at bounding box center [1402, 24] width 44 height 28
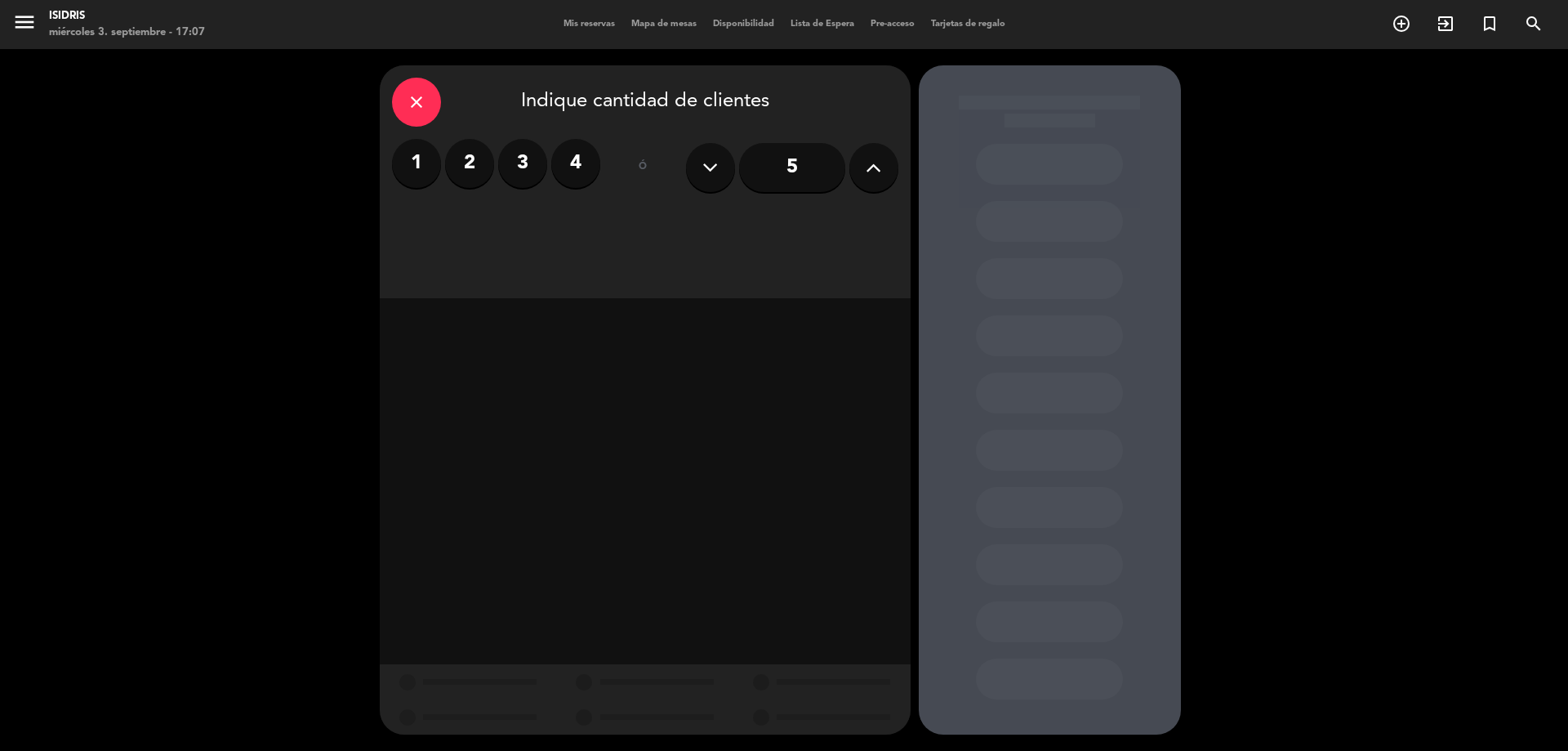
click at [583, 171] on label "4" at bounding box center [576, 164] width 49 height 49
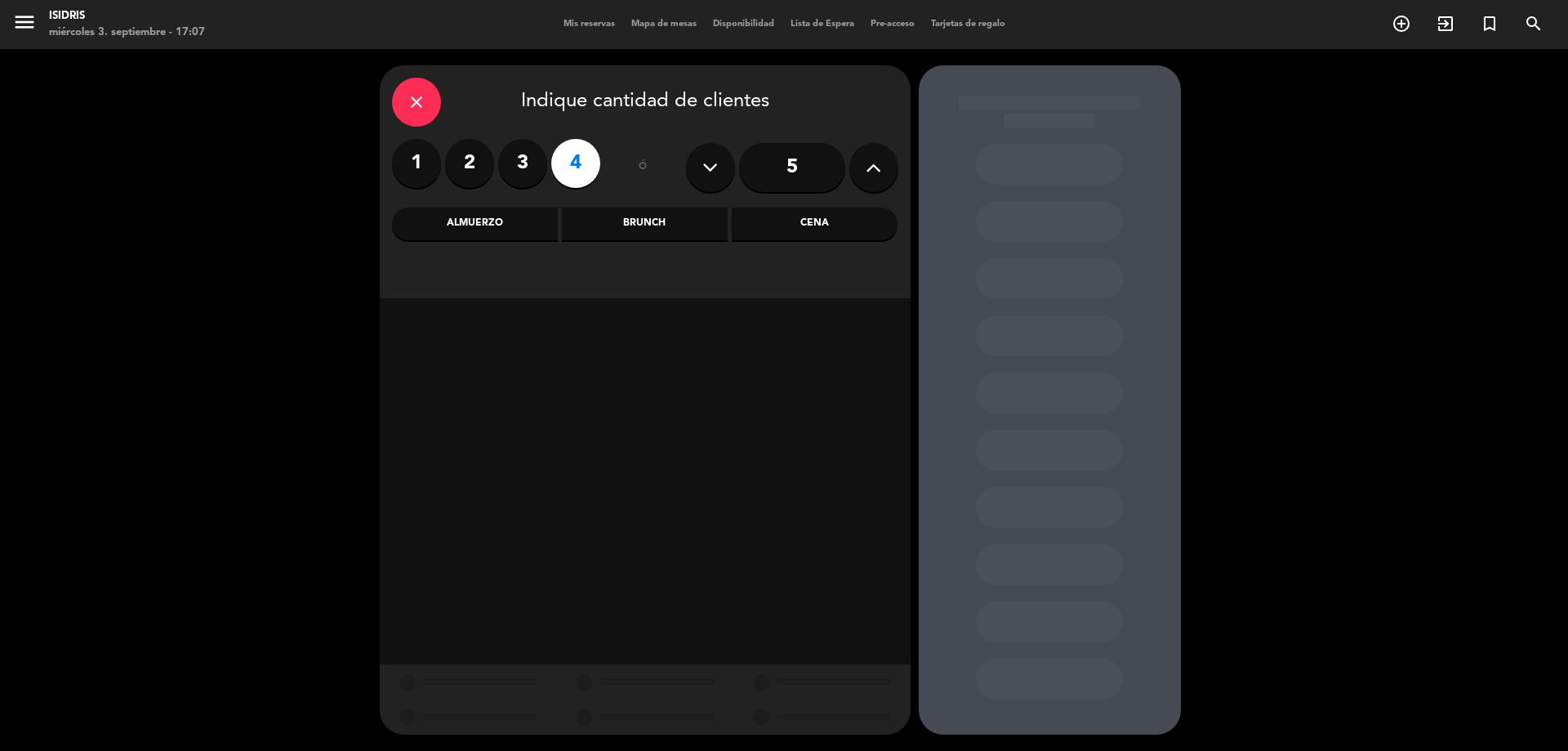
click at [820, 221] on div "Cena" at bounding box center [814, 223] width 165 height 33
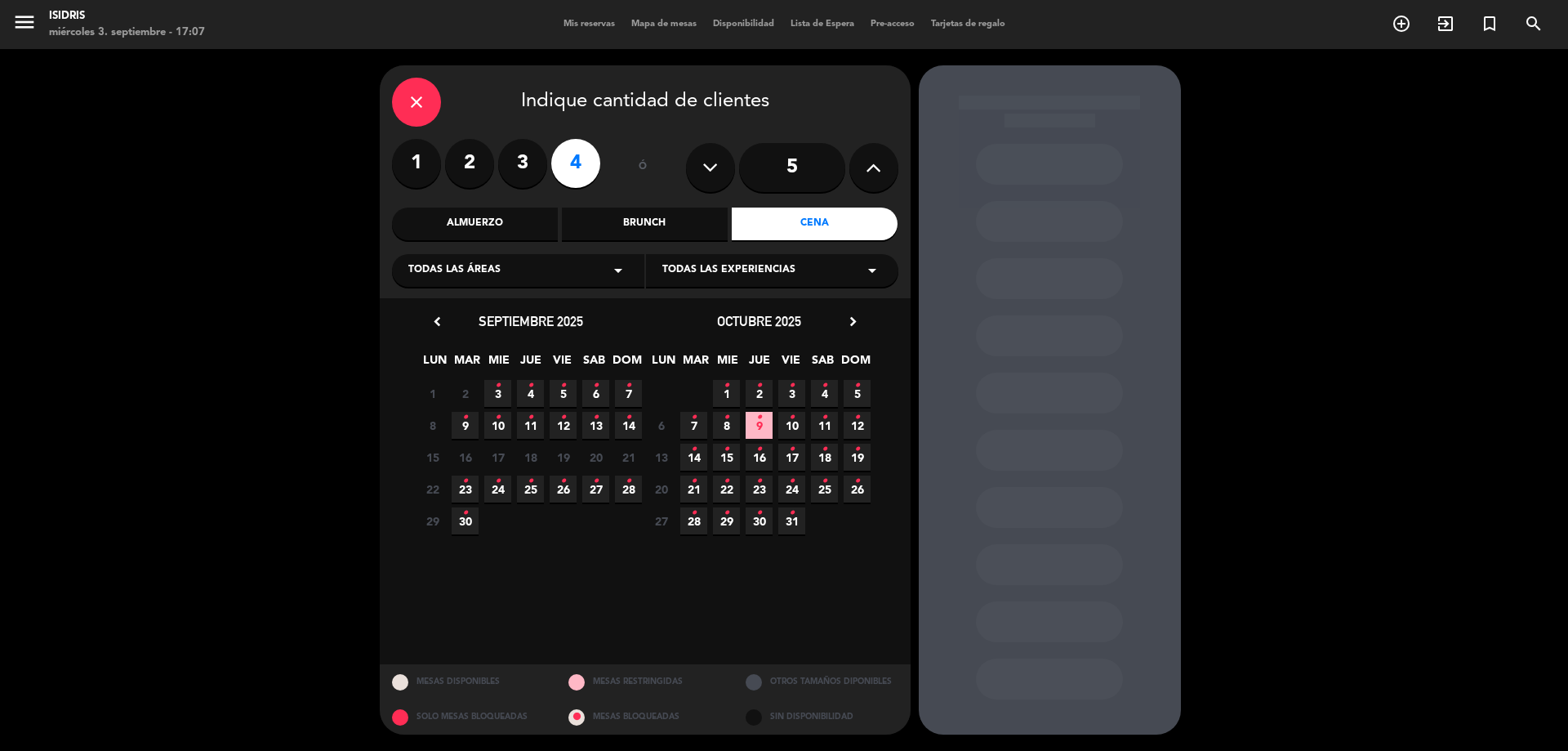
click at [604, 394] on span "6 •" at bounding box center [596, 394] width 27 height 27
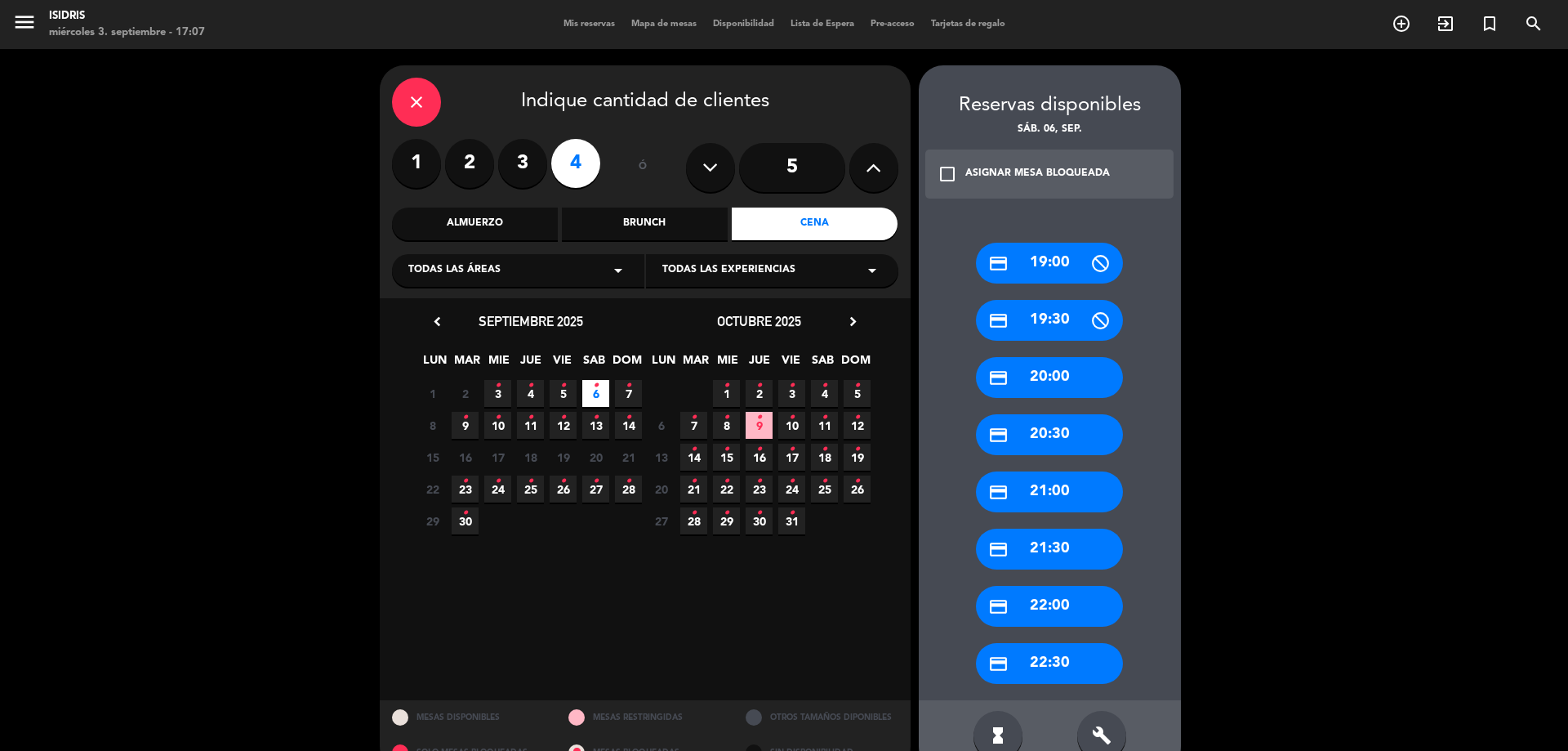
click at [1039, 507] on div "credit_card 21:00" at bounding box center [1049, 491] width 147 height 41
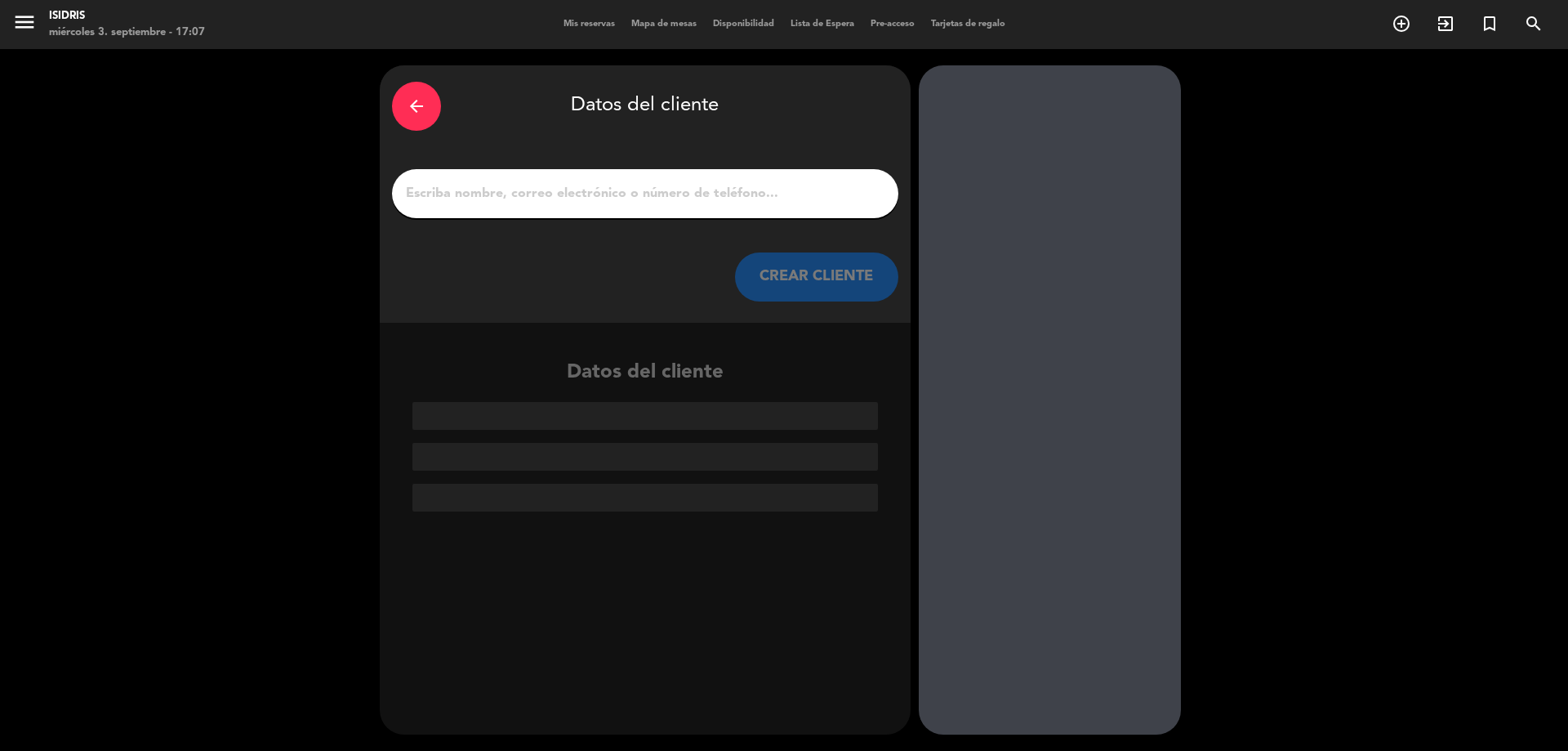
click at [652, 177] on div at bounding box center [645, 193] width 507 height 49
click at [645, 194] on input "1" at bounding box center [645, 193] width 482 height 23
paste input "[PERSON_NAME]"
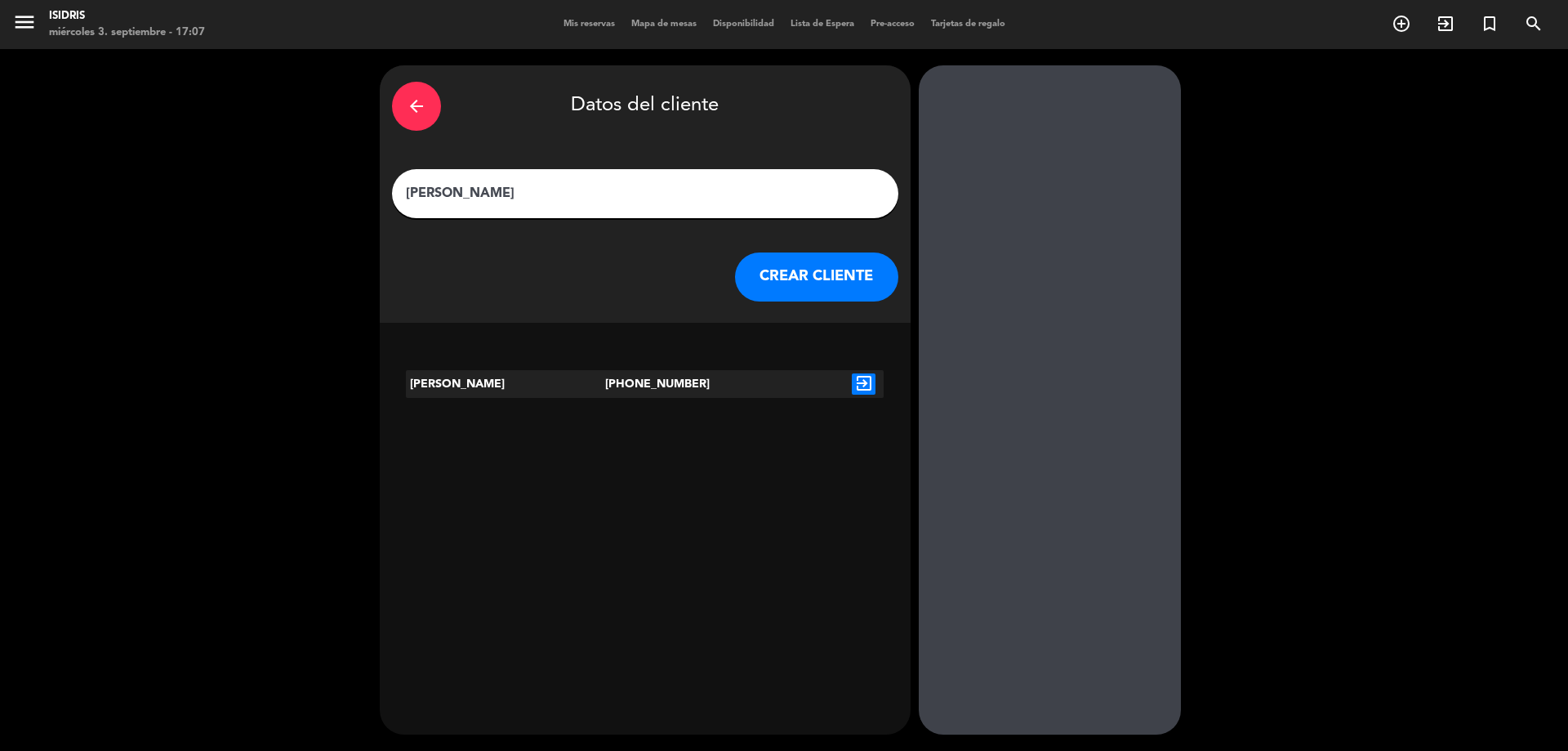
type input "[PERSON_NAME]"
click at [858, 388] on icon "exit_to_app" at bounding box center [864, 384] width 24 height 21
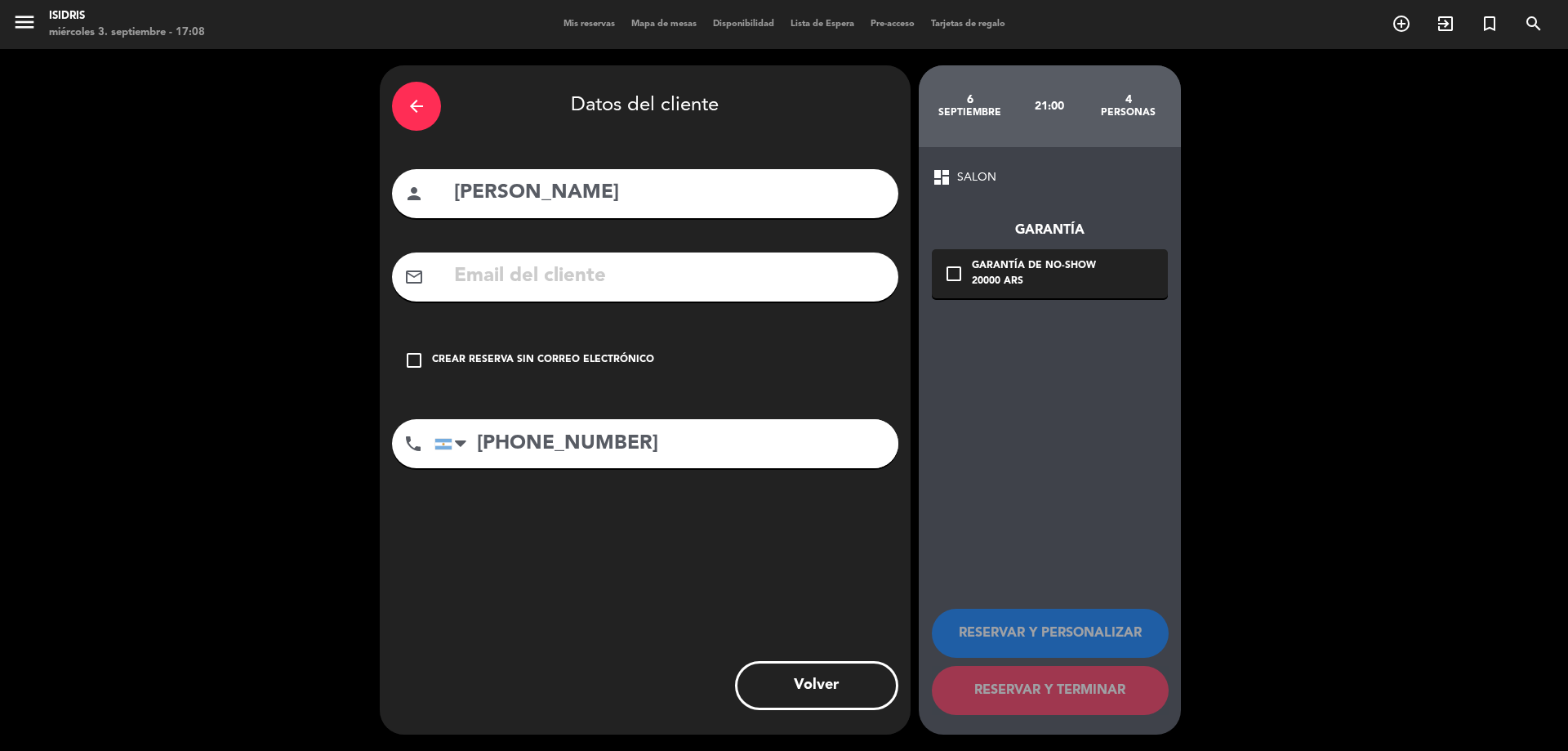
click at [425, 116] on div "arrow_back" at bounding box center [417, 106] width 49 height 49
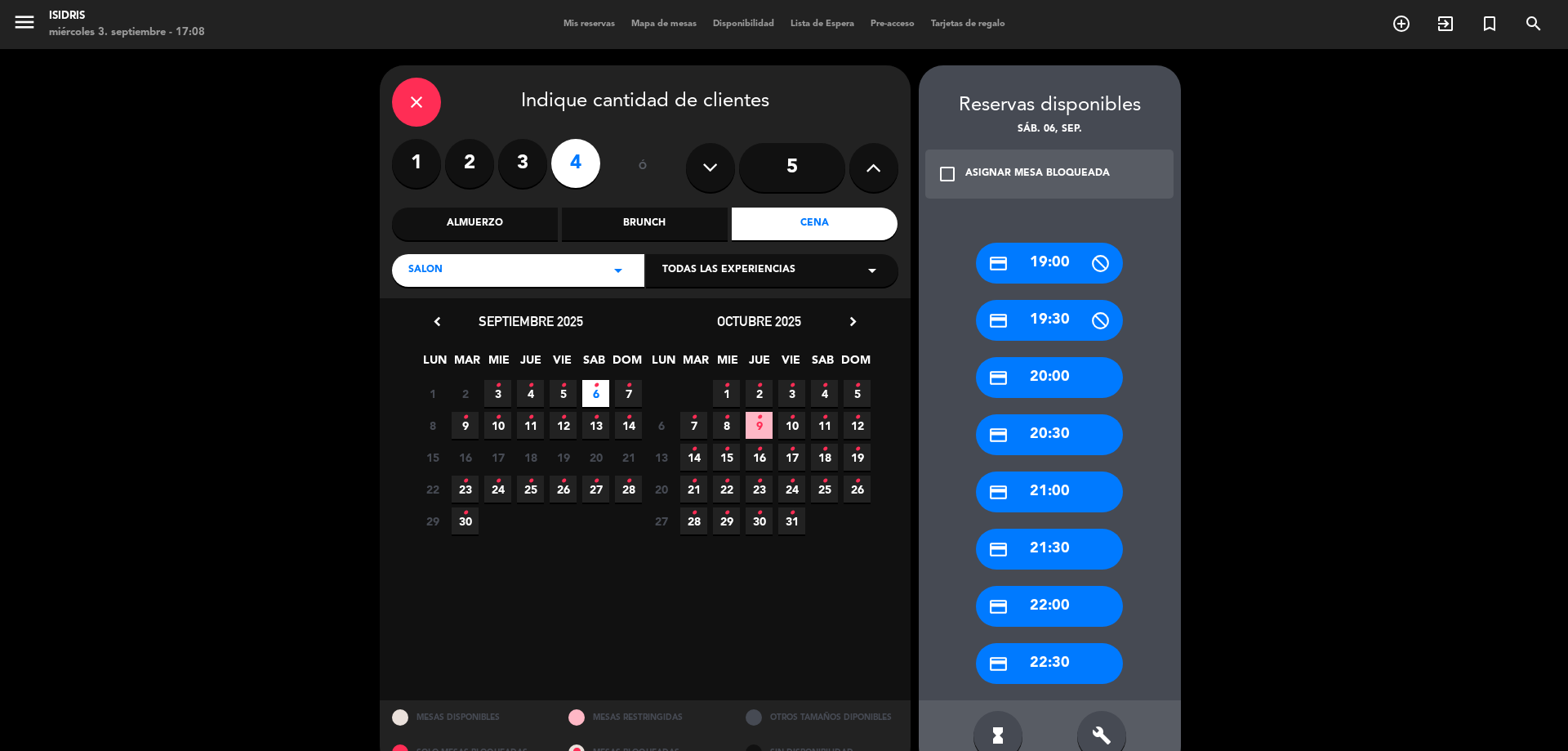
click at [572, 395] on span "5 •" at bounding box center [563, 394] width 27 height 27
click at [1082, 496] on div "credit_card 21:00" at bounding box center [1049, 491] width 147 height 41
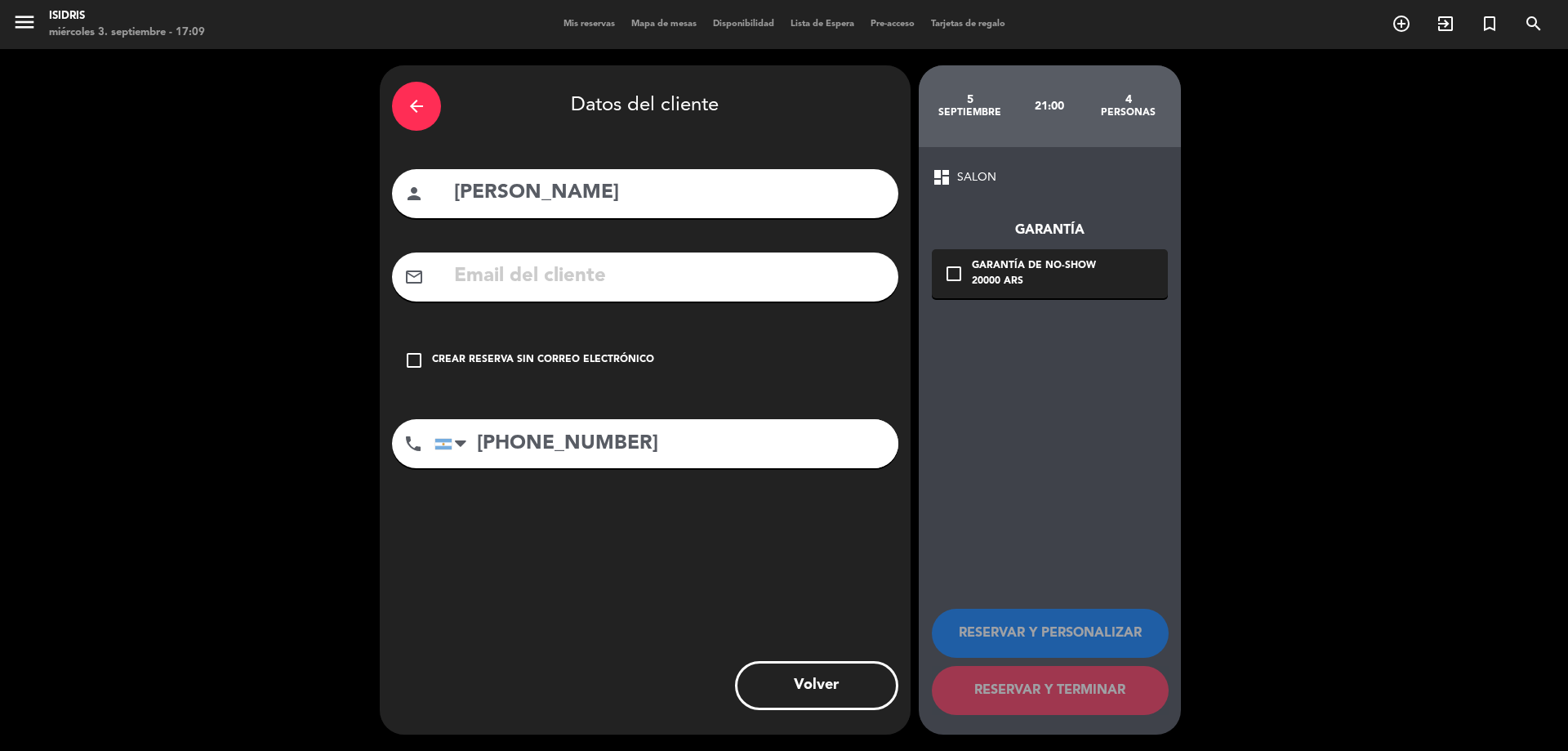
click at [557, 361] on div "Crear reserva sin correo electrónico" at bounding box center [543, 360] width 222 height 16
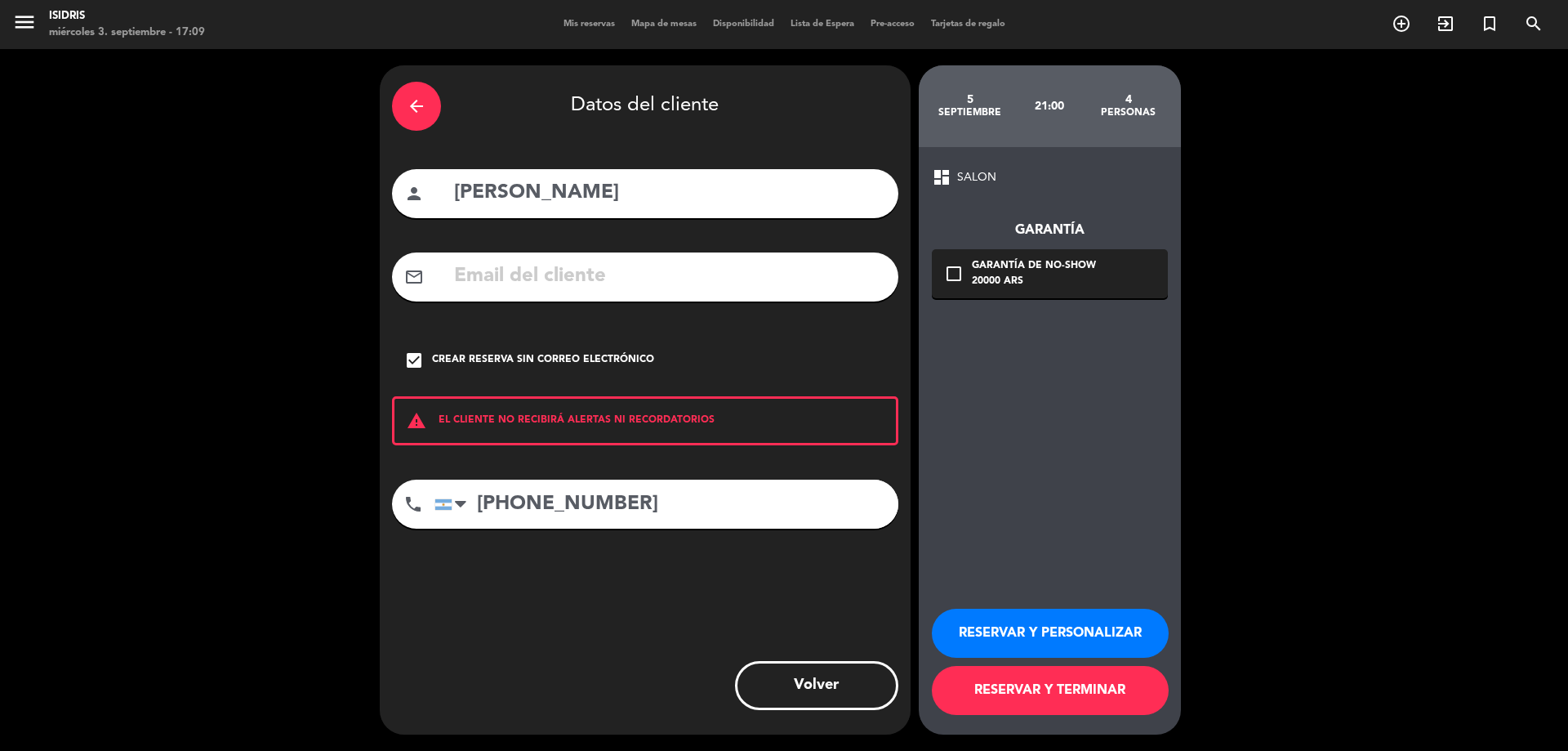
click at [1085, 694] on button "RESERVAR Y TERMINAR" at bounding box center [1050, 690] width 237 height 49
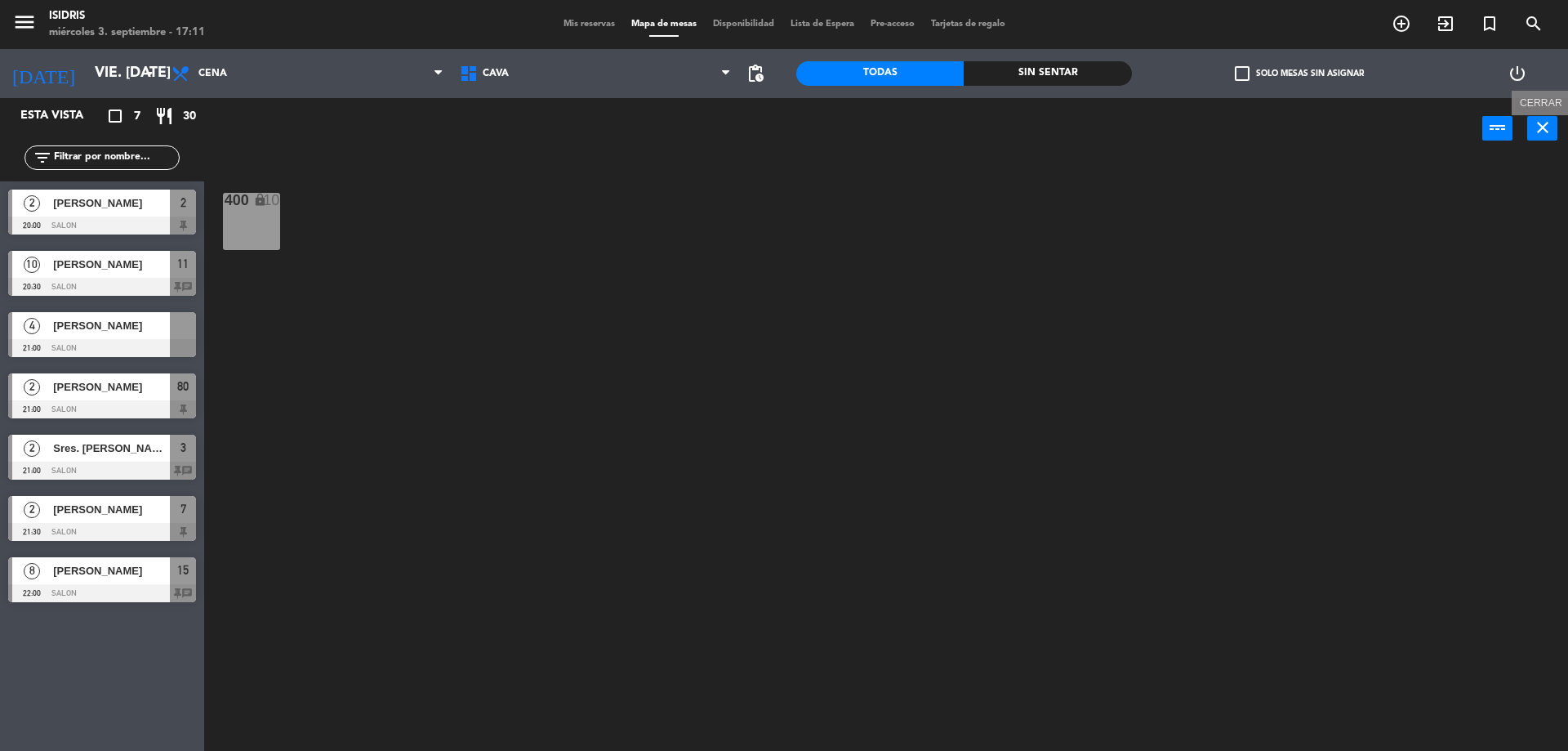
click at [1536, 127] on icon "close" at bounding box center [1543, 127] width 20 height 20
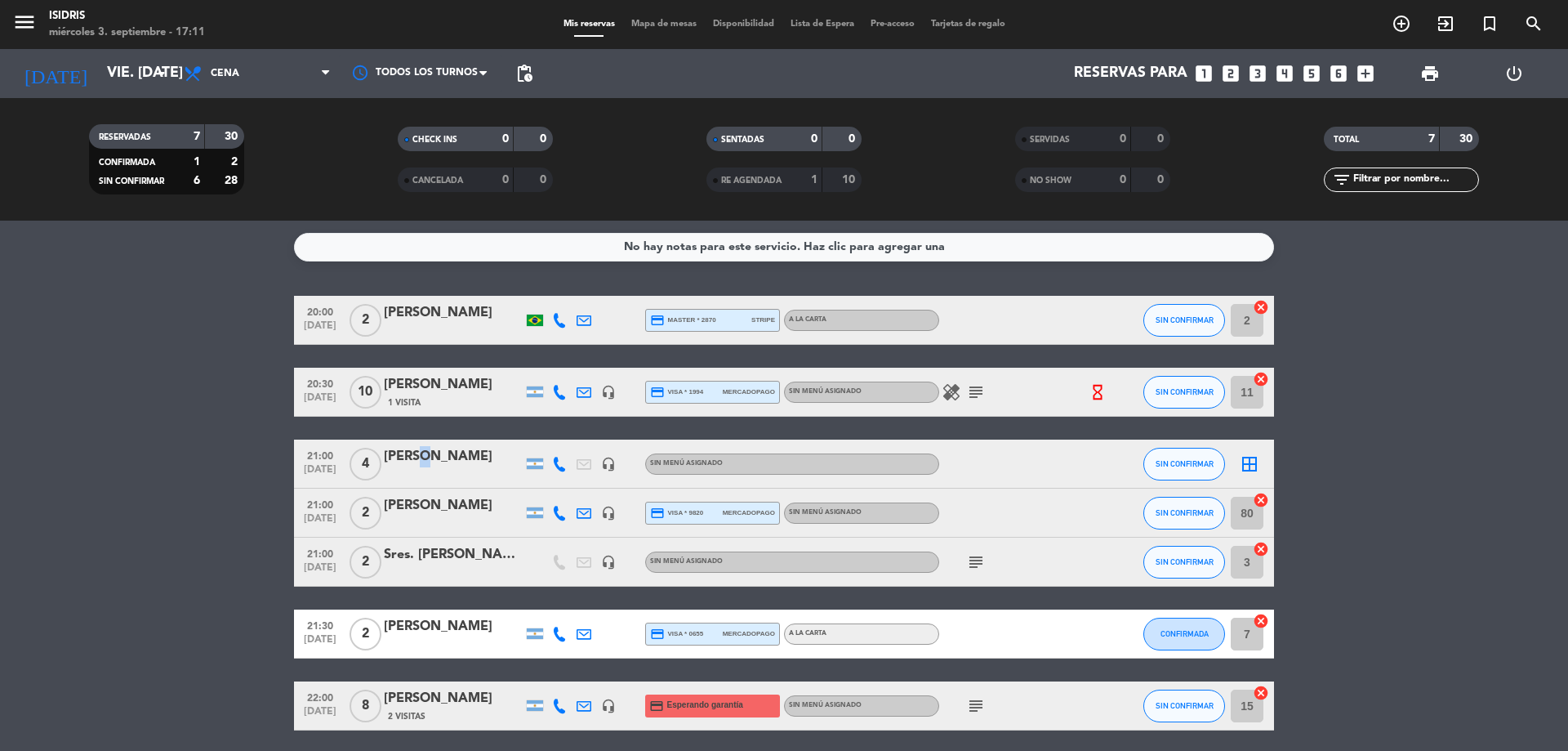
click at [419, 460] on div "[PERSON_NAME]" at bounding box center [453, 457] width 139 height 21
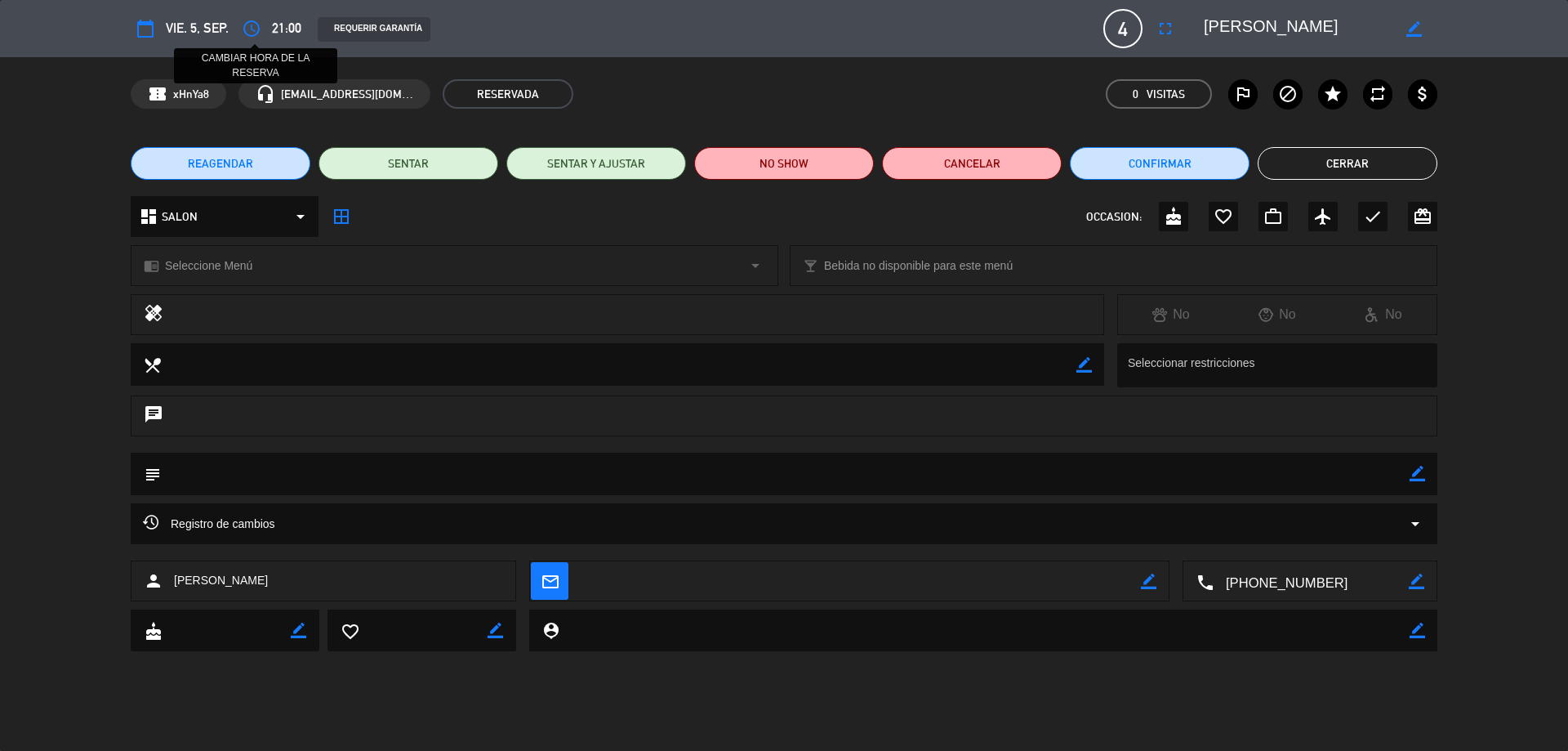
click at [250, 28] on icon "access_time" at bounding box center [251, 28] width 20 height 20
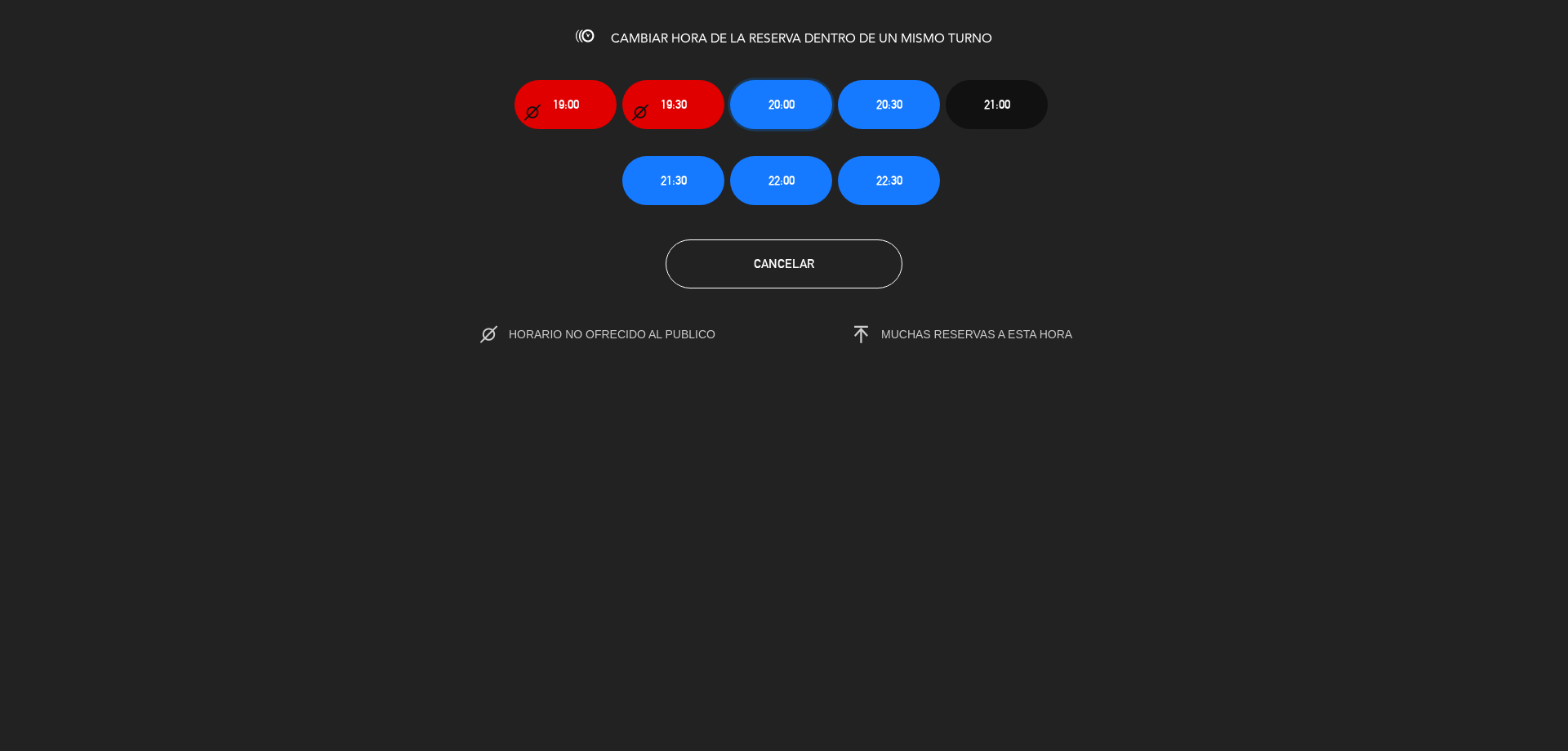
click at [809, 106] on button "20:00" at bounding box center [781, 104] width 102 height 49
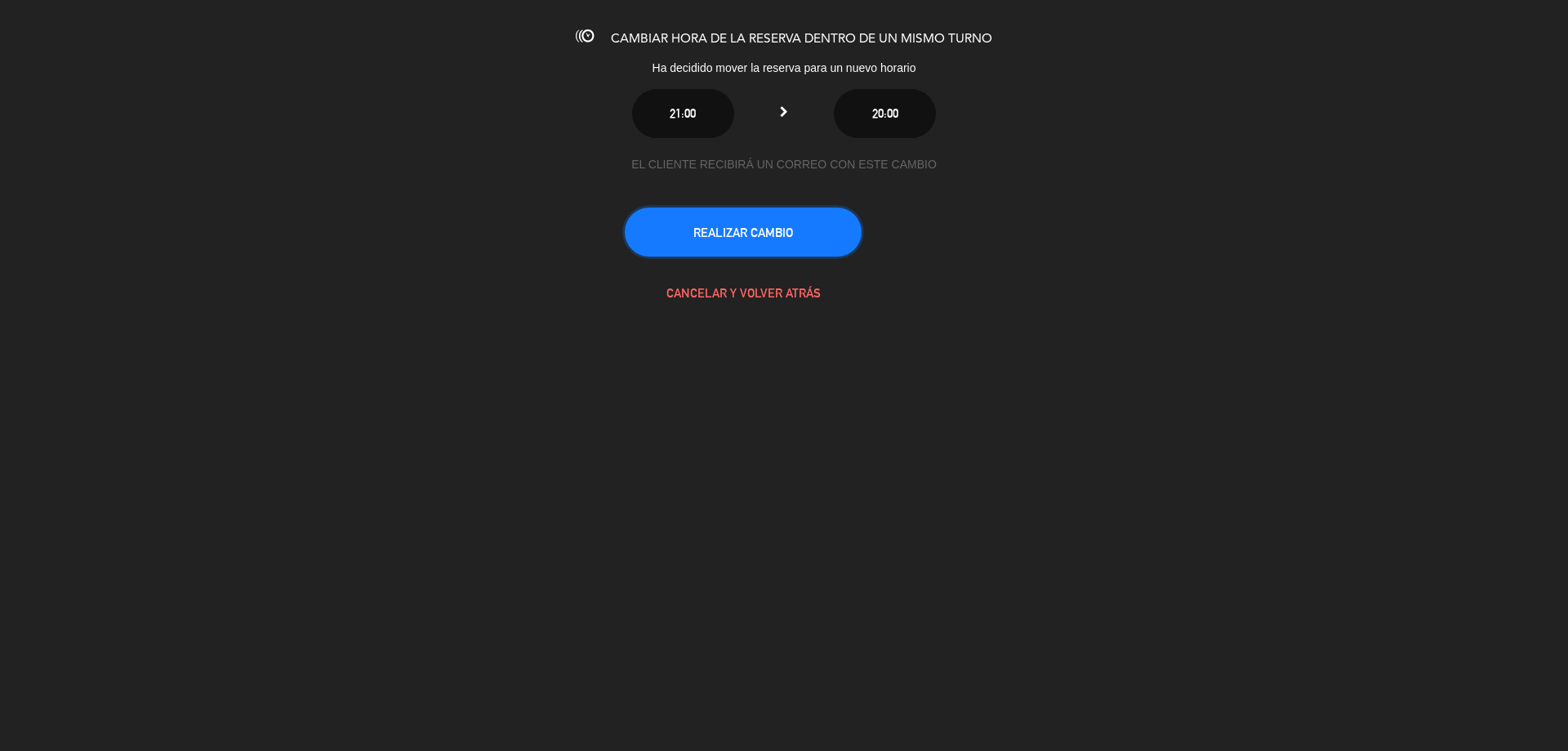
click at [775, 234] on button "REALIZAR CAMBIO" at bounding box center [742, 232] width 237 height 49
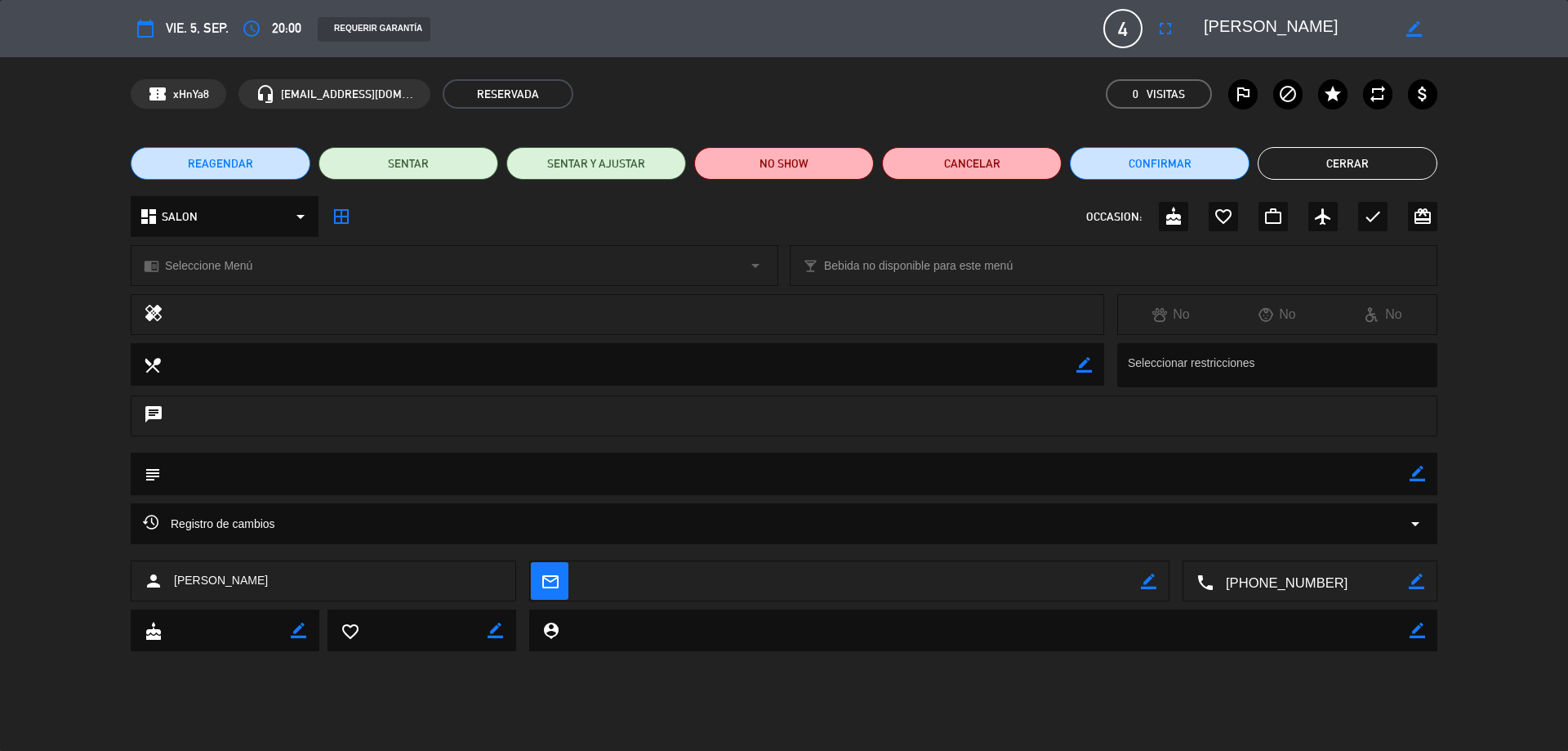
click at [1395, 154] on button "Cerrar" at bounding box center [1347, 163] width 180 height 33
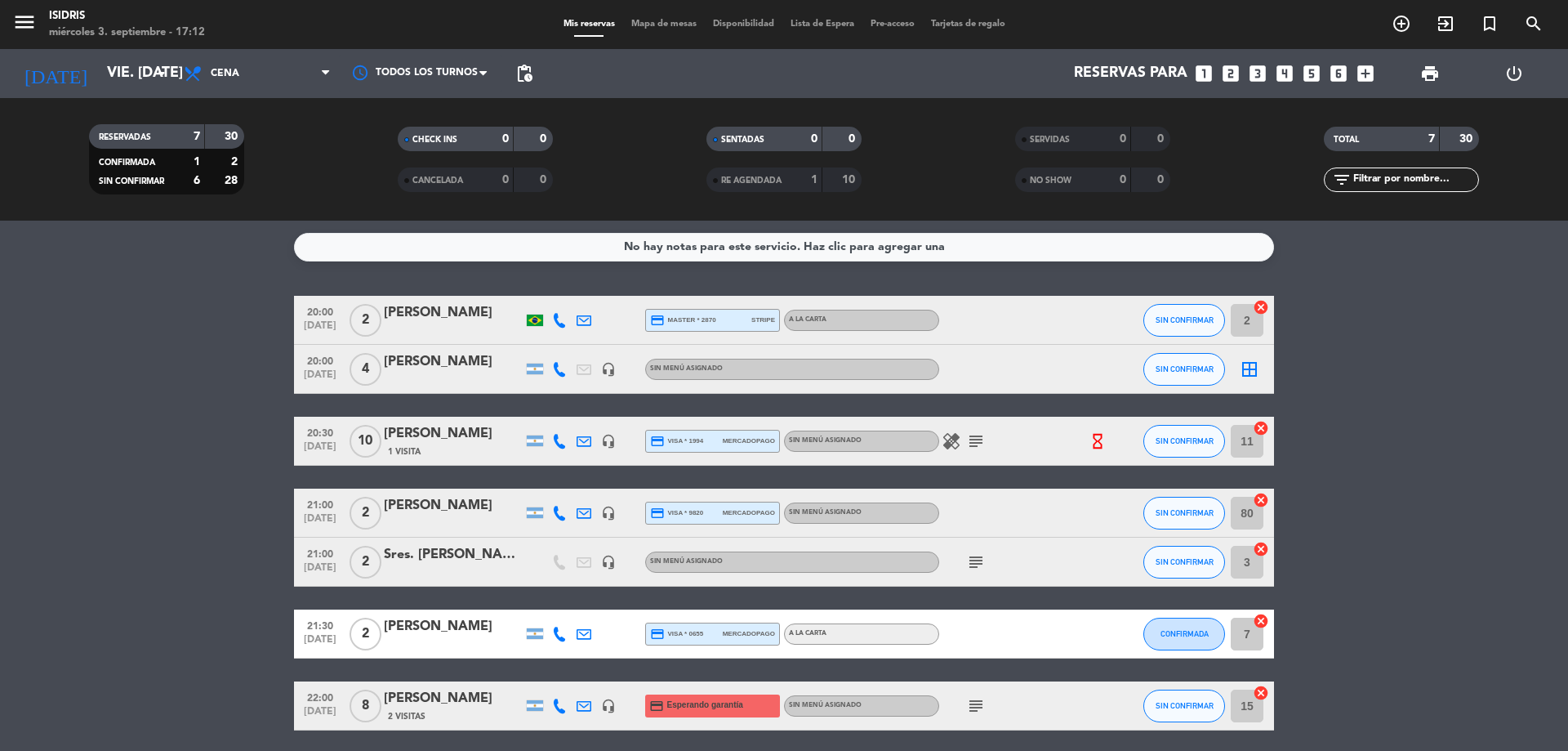
click at [1256, 364] on icon "border_all" at bounding box center [1249, 369] width 20 height 20
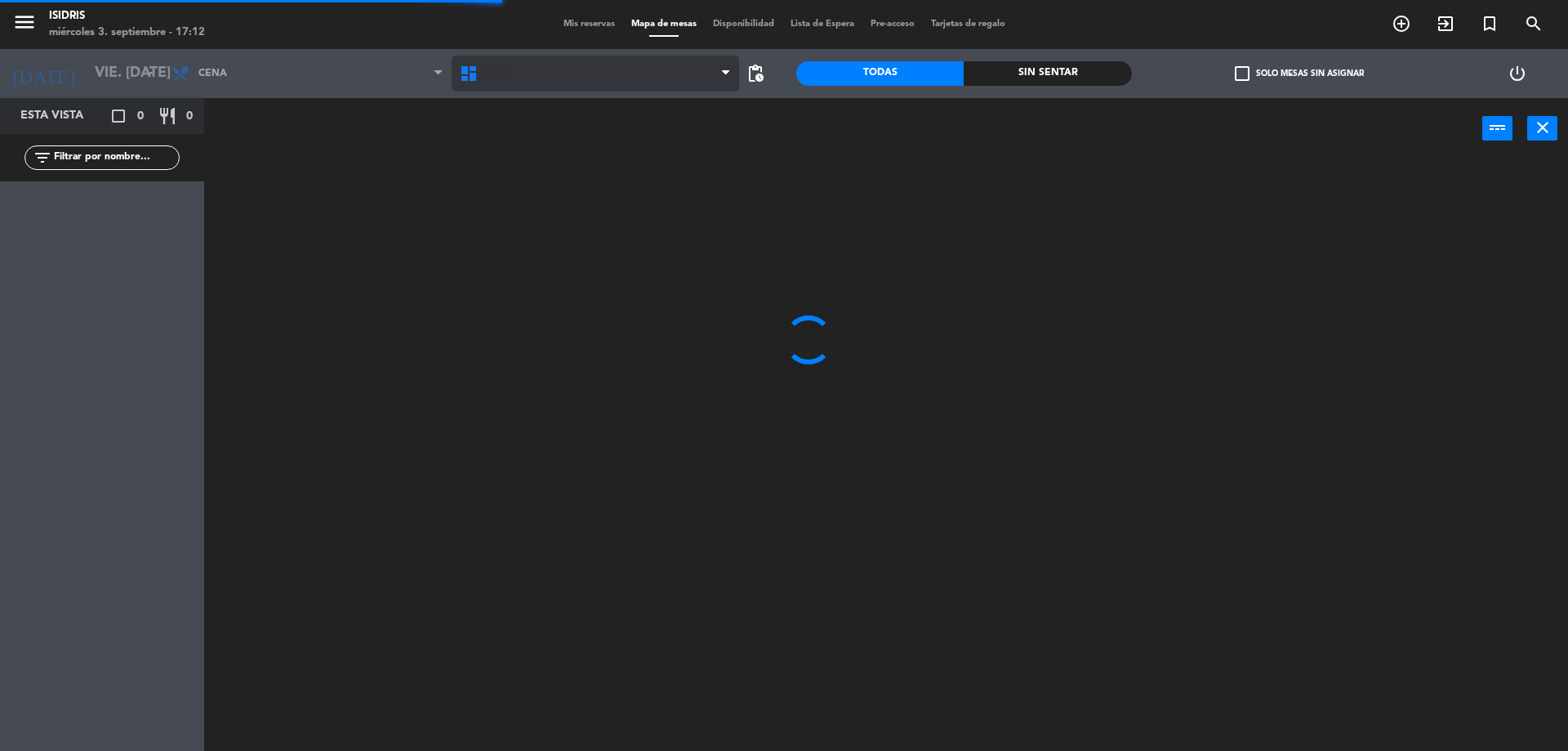
drag, startPoint x: 577, startPoint y: 49, endPoint x: 566, endPoint y: 59, distance: 14.9
click at [566, 59] on div "CAVA LOBBY SALON SALON EXTERIOR VIP CAVA CAVA LOBBY SALON SALON EXTERIOR VIP" at bounding box center [596, 74] width 288 height 49
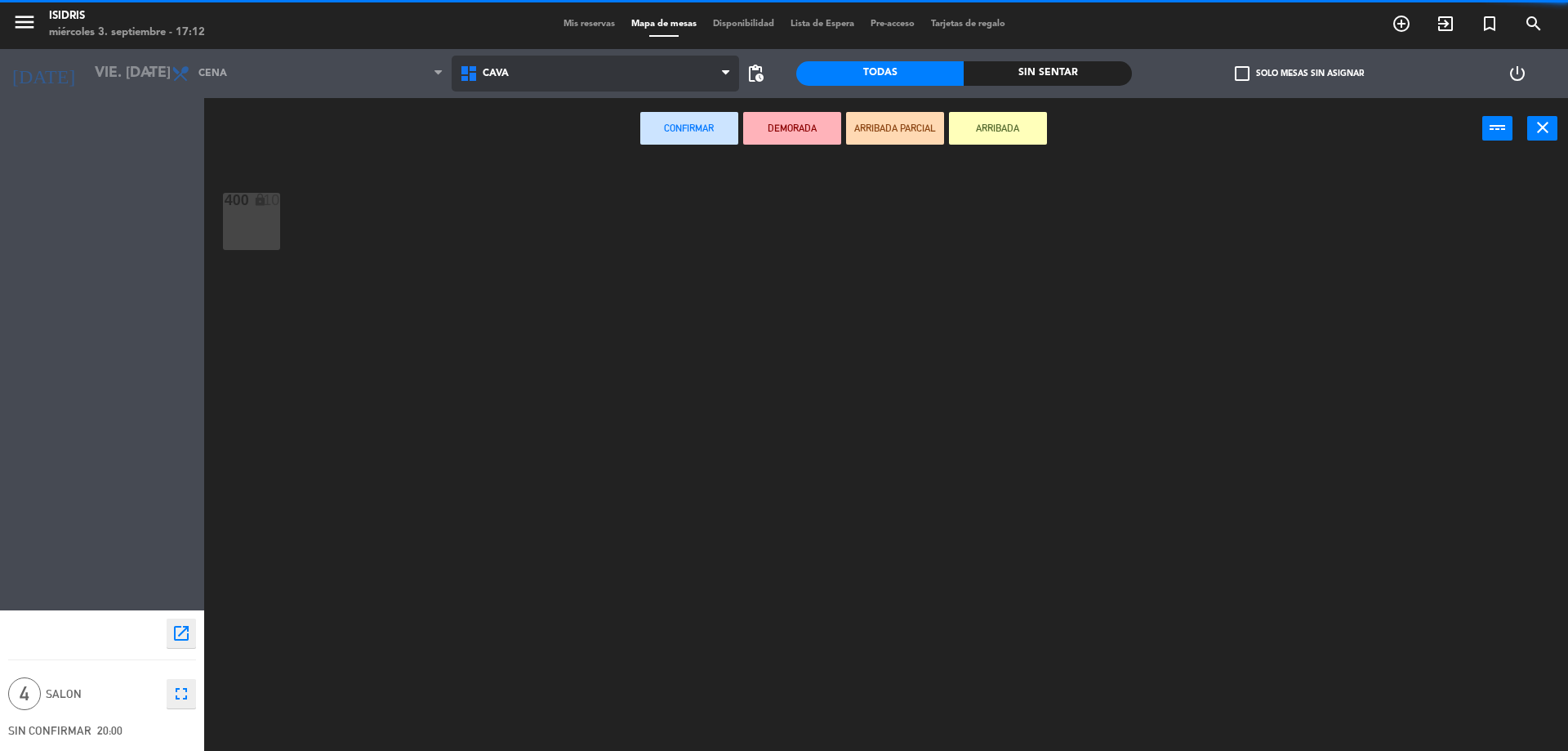
click at [548, 81] on span "CAVA" at bounding box center [596, 73] width 288 height 36
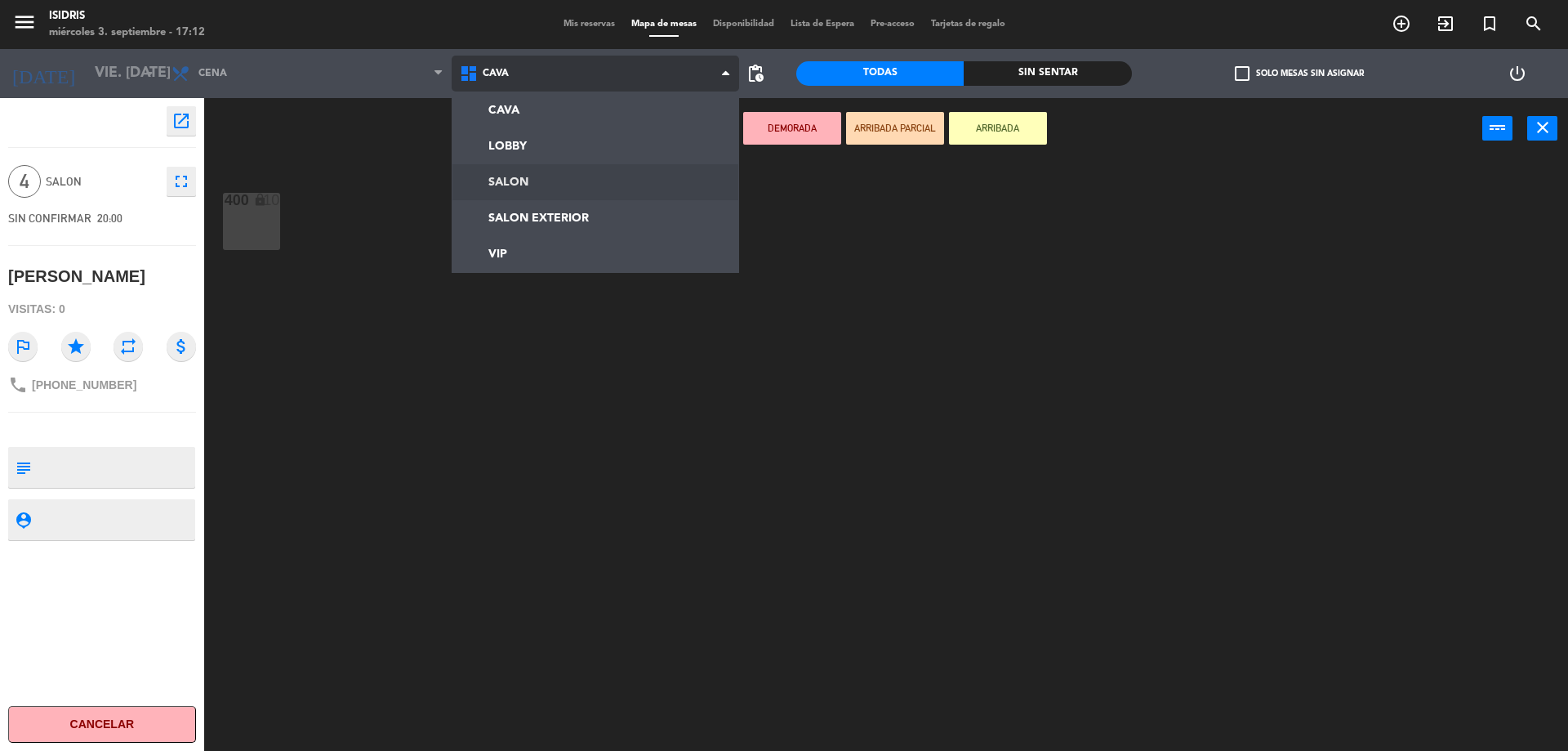
click at [600, 178] on ng-component "menu isidris miércoles 3. septiembre - 17:12 Mis reservas Mapa de mesas Disponi…" at bounding box center [784, 377] width 1568 height 754
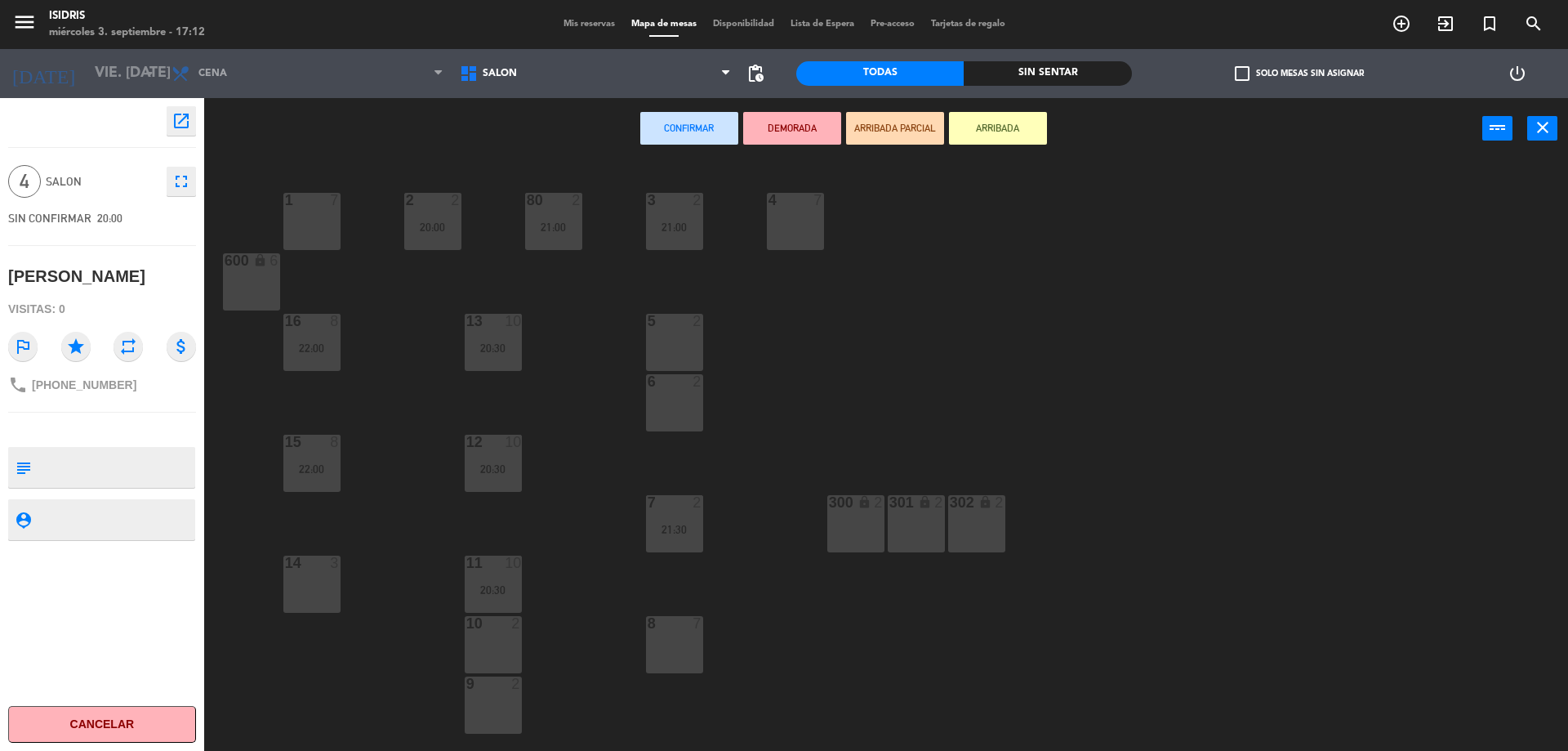
click at [681, 344] on div "5 2" at bounding box center [674, 342] width 57 height 57
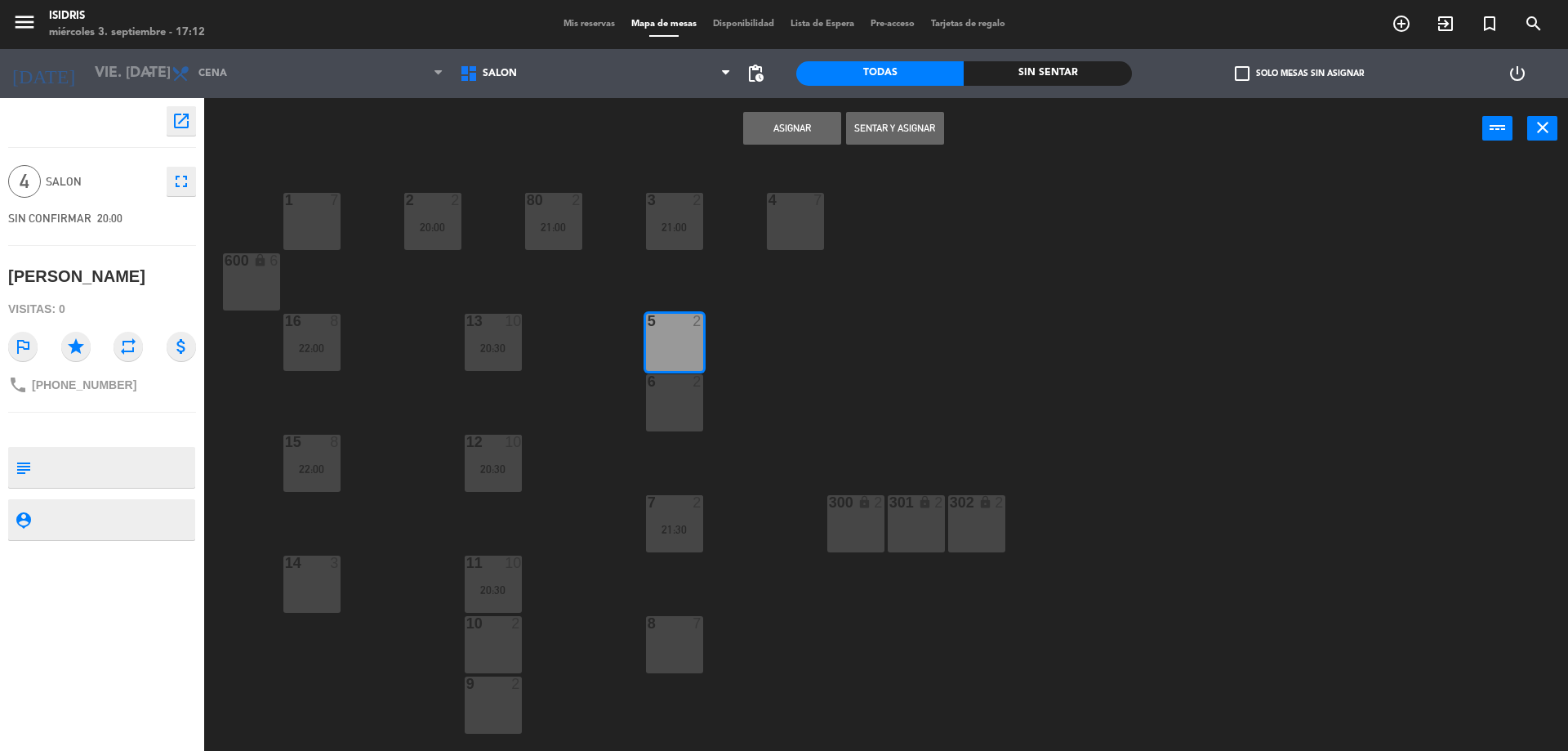
click at [667, 399] on div "6 2" at bounding box center [674, 402] width 57 height 57
click at [782, 130] on button "Asignar" at bounding box center [792, 128] width 98 height 33
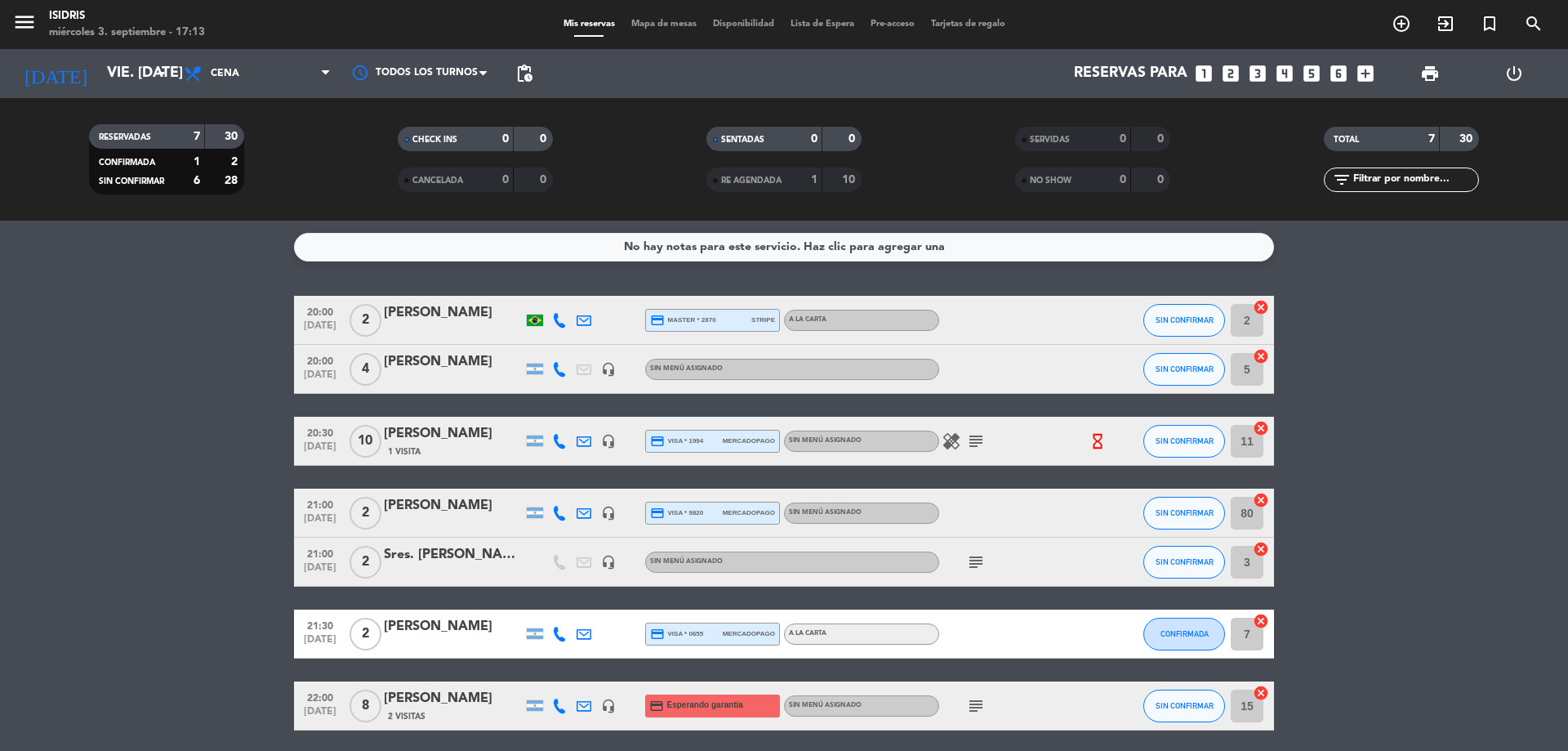
click at [426, 351] on div "[PERSON_NAME]" at bounding box center [453, 361] width 139 height 21
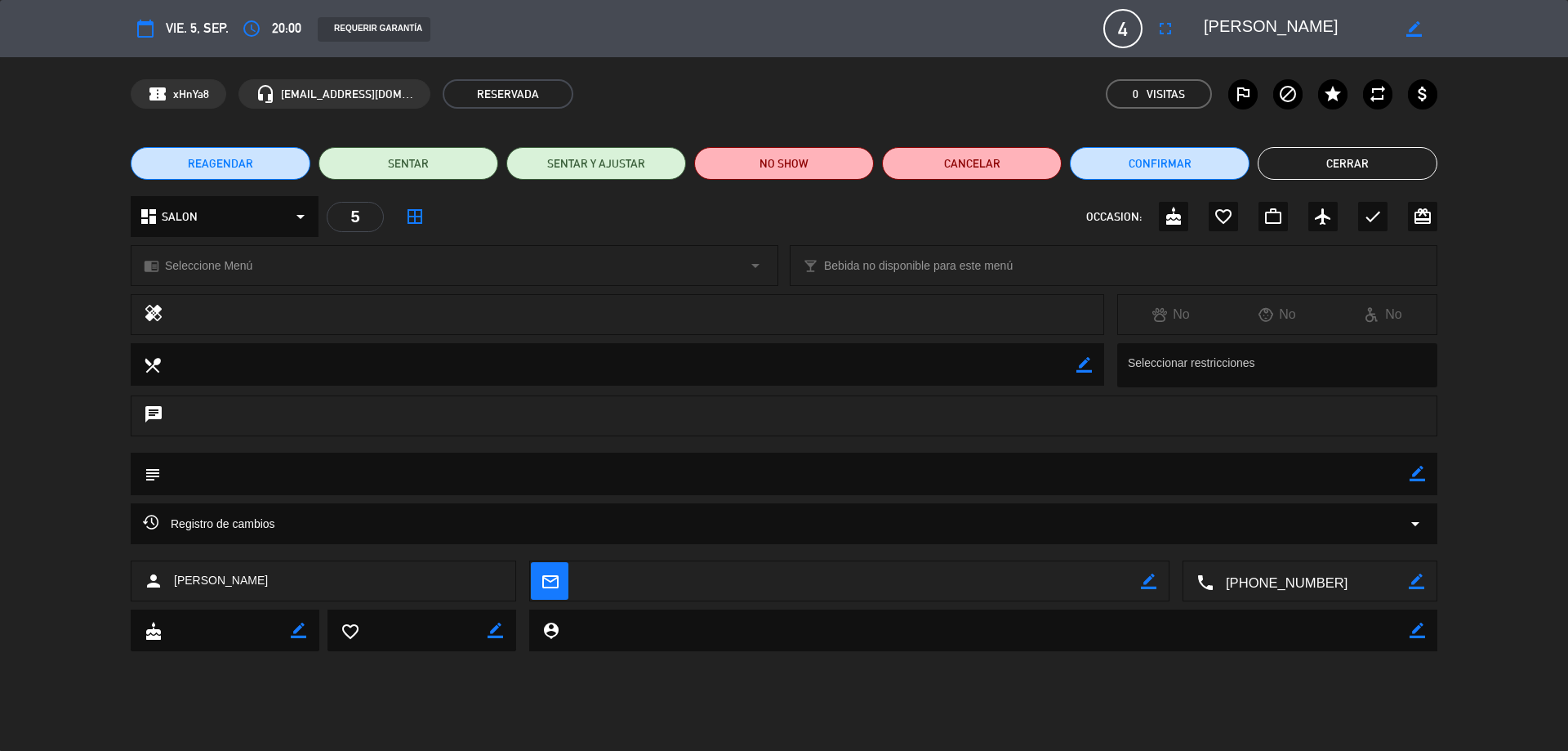
click at [1414, 474] on icon "border_color" at bounding box center [1417, 474] width 15 height 15
click at [1321, 471] on textarea at bounding box center [786, 473] width 1249 height 42
paste textarea "cumple de mi esposa"
type textarea "cumple de mi esposa"
click at [1422, 473] on icon at bounding box center [1417, 474] width 15 height 15
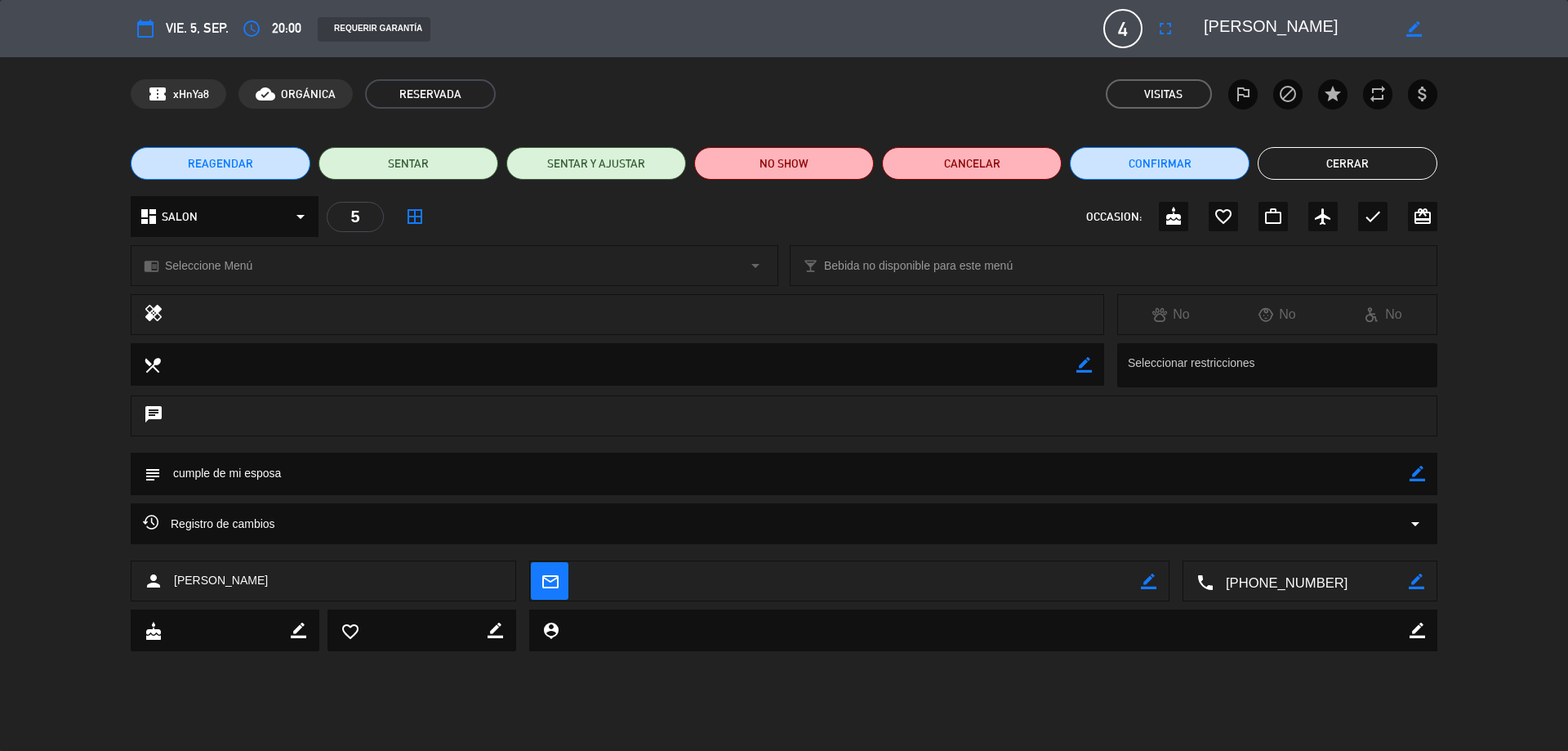
click at [1338, 164] on button "Cerrar" at bounding box center [1347, 163] width 180 height 33
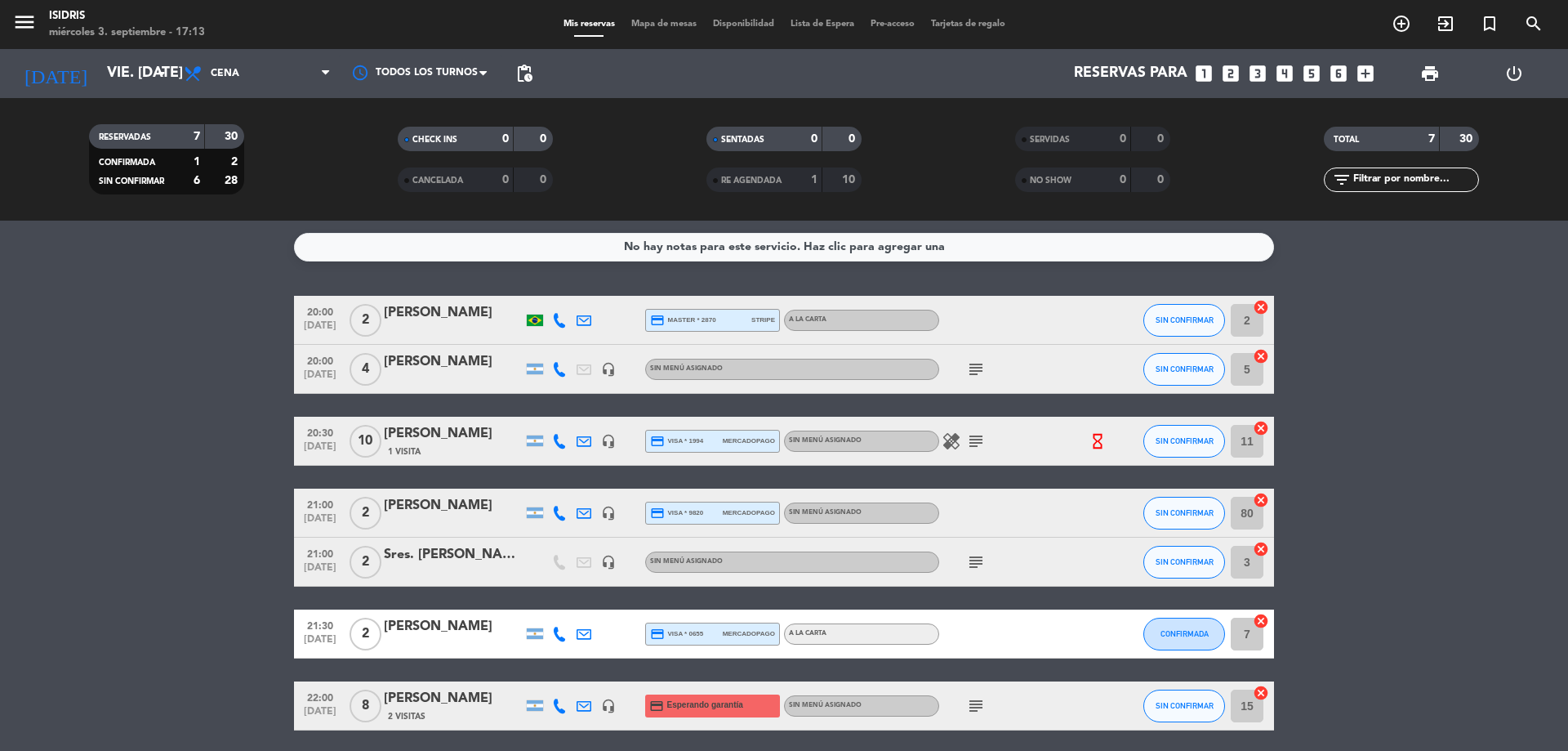
click at [1101, 440] on icon "hourglass_empty" at bounding box center [1097, 440] width 18 height 18
click at [637, 25] on span "Mapa de mesas" at bounding box center [664, 24] width 81 height 9
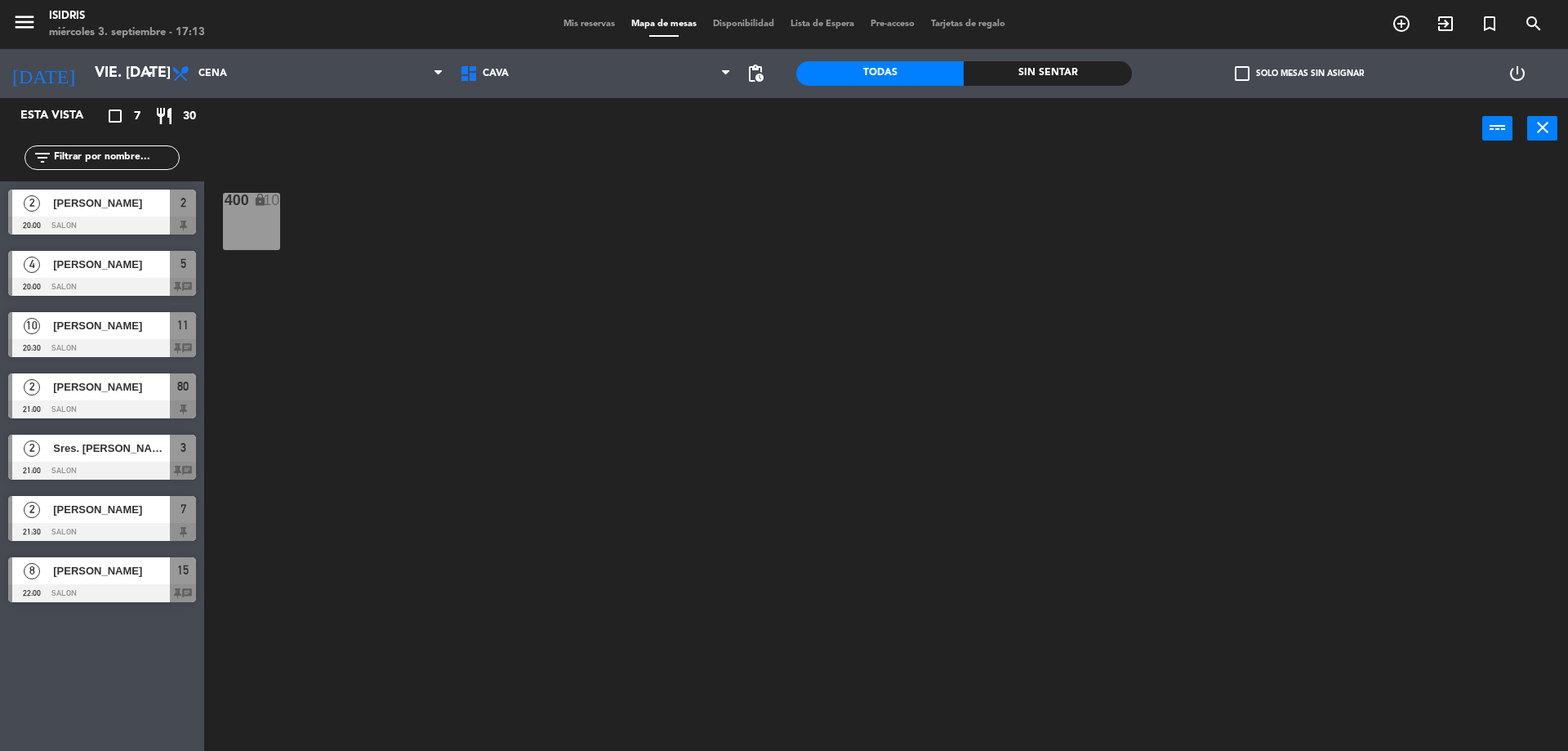
click at [837, 25] on span "Lista de Espera" at bounding box center [822, 24] width 80 height 9
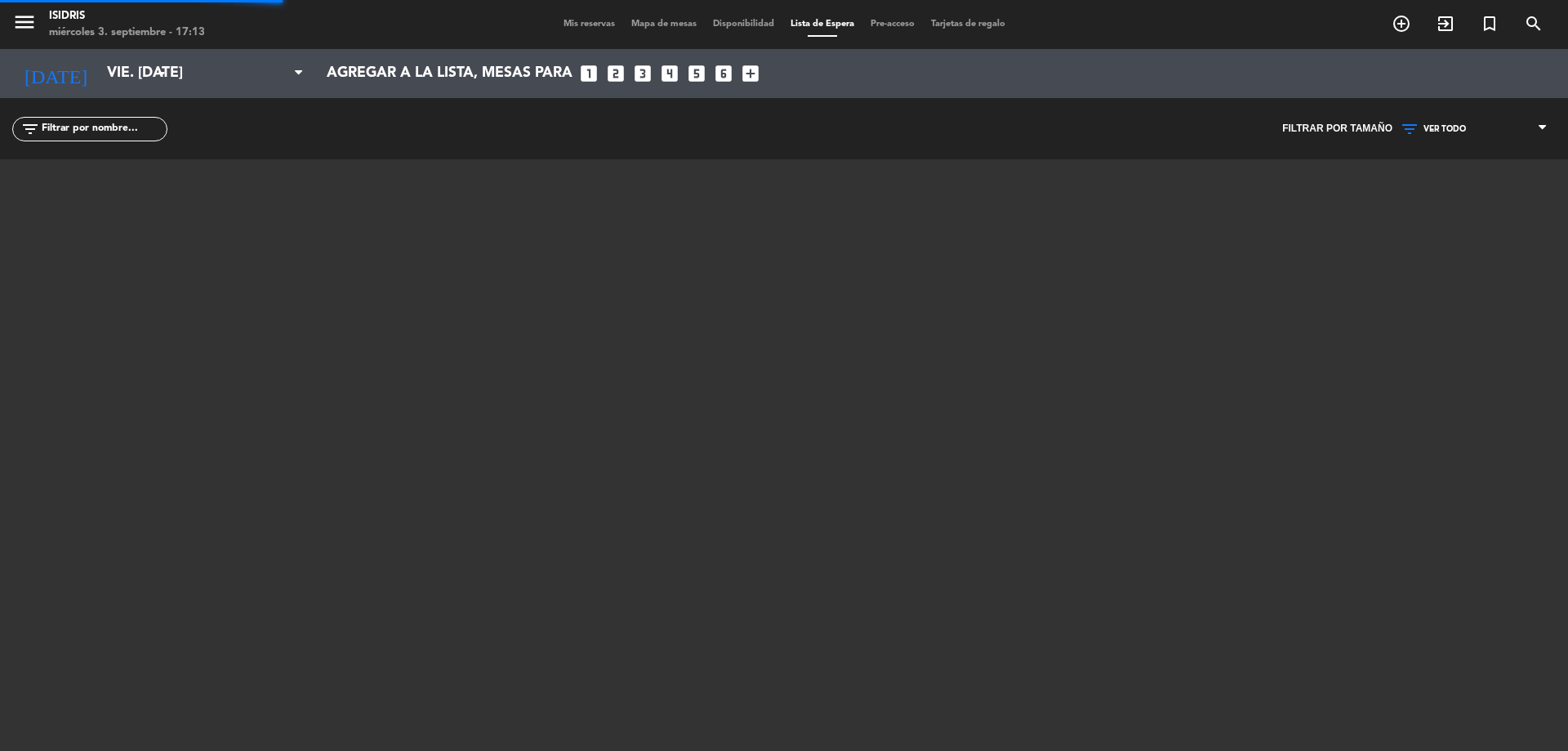
click at [840, 23] on span "Lista de Espera" at bounding box center [822, 24] width 80 height 9
click at [562, 24] on span "Mis reservas" at bounding box center [590, 24] width 68 height 9
